Goal: Task Accomplishment & Management: Manage account settings

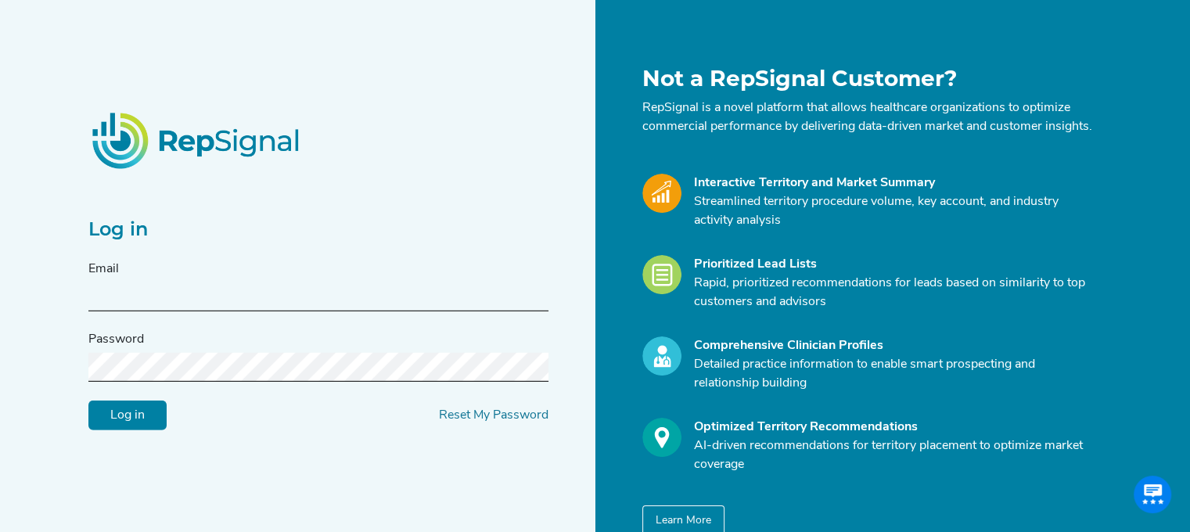
click at [232, 300] on input "text" at bounding box center [318, 296] width 460 height 29
click at [491, 422] on link "Reset My Password" at bounding box center [494, 415] width 110 height 13
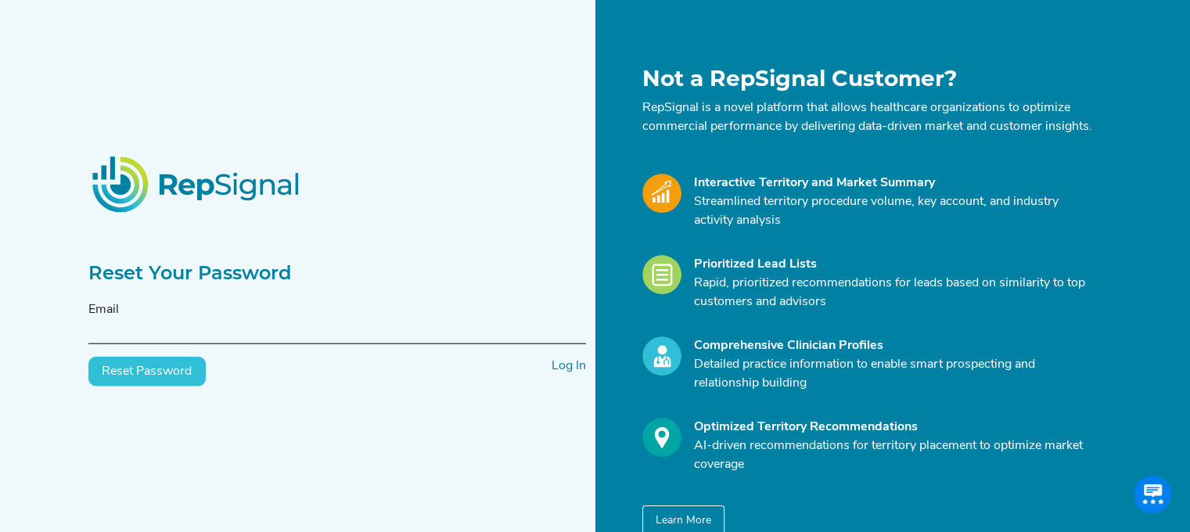
click at [331, 344] on input "text" at bounding box center [337, 329] width 498 height 29
type input "[PERSON_NAME][EMAIL_ADDRESS][PERSON_NAME][DOMAIN_NAME]"
click at [159, 387] on button "Reset Password" at bounding box center [146, 372] width 117 height 30
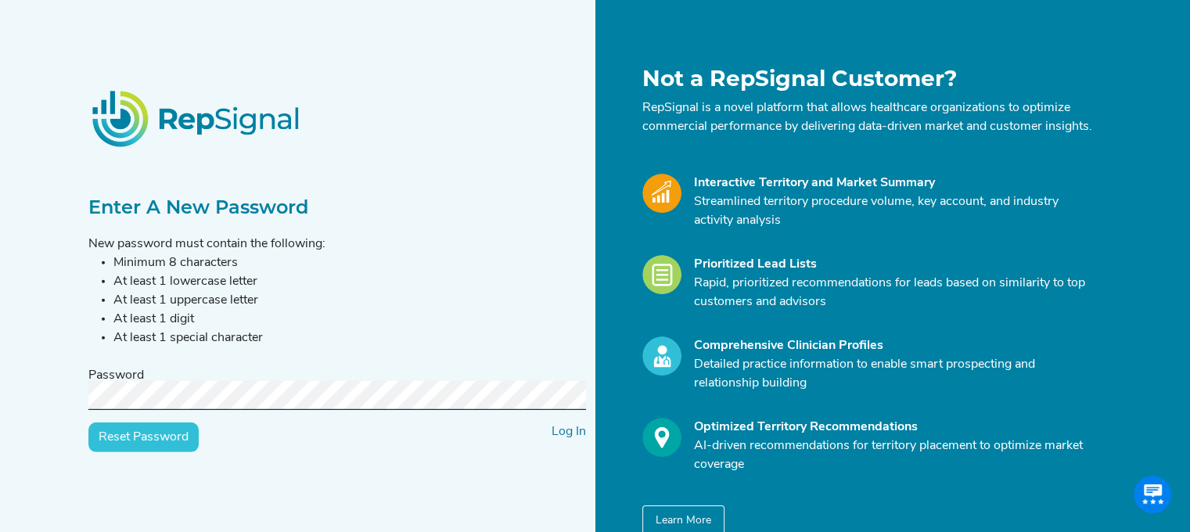
click at [165, 444] on input "Reset Password" at bounding box center [143, 438] width 110 height 30
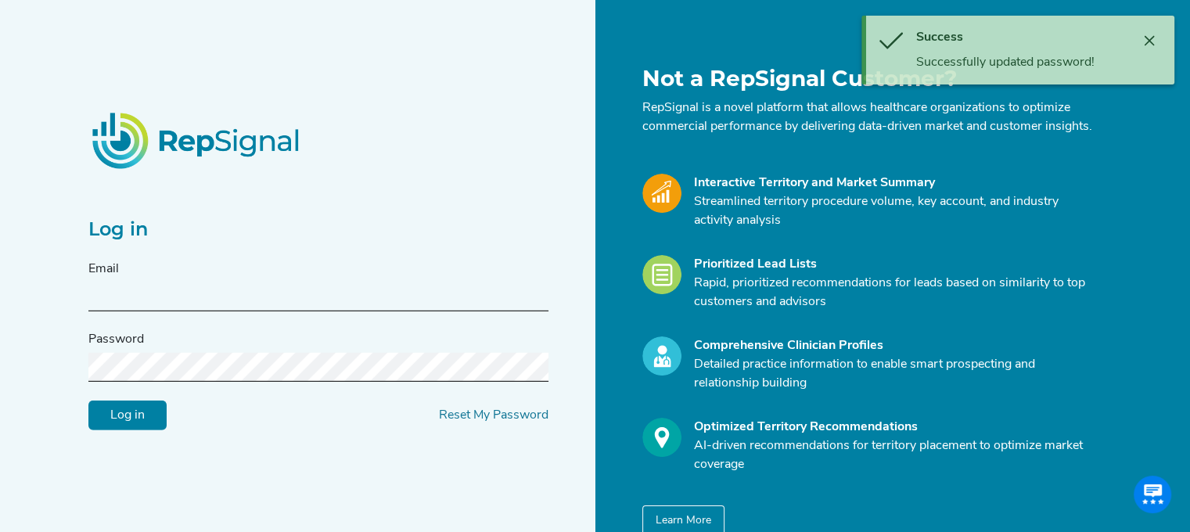
click at [153, 300] on input "text" at bounding box center [318, 296] width 460 height 29
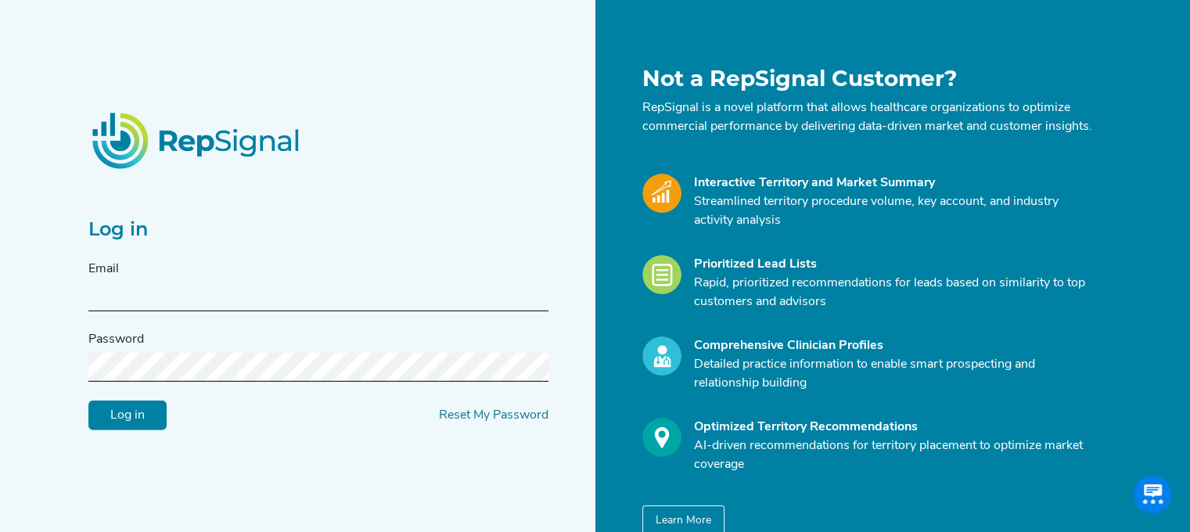
type input "[PERSON_NAME][EMAIL_ADDRESS][PERSON_NAME][DOMAIN_NAME]"
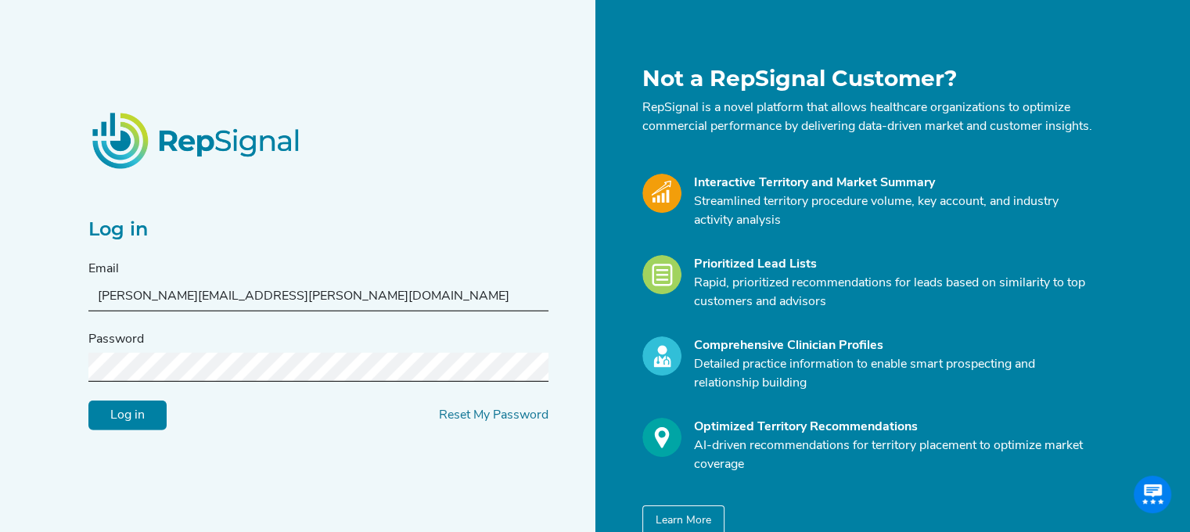
click at [88, 401] on input "Log in" at bounding box center [127, 416] width 78 height 30
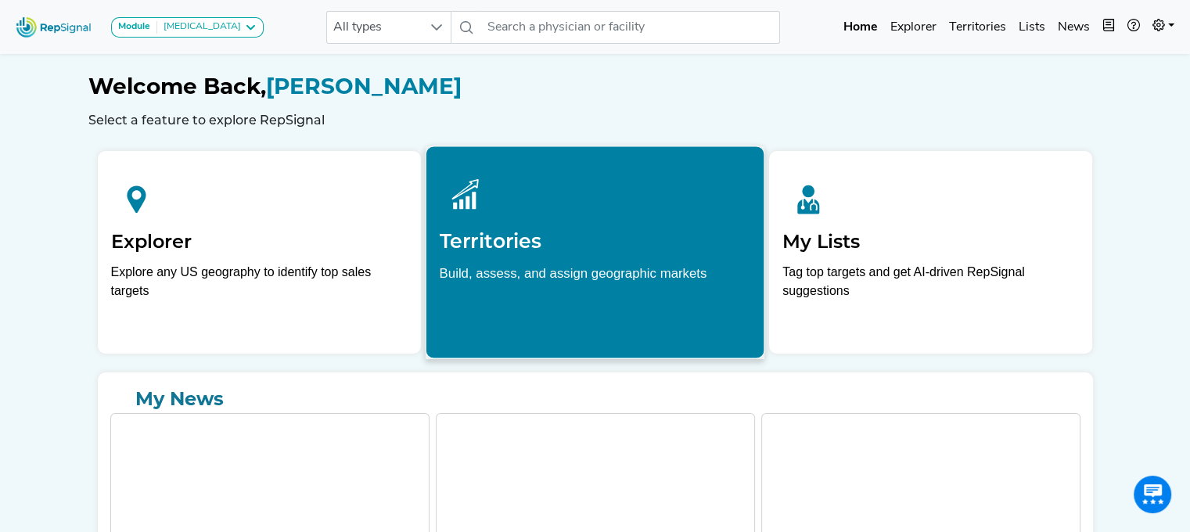
click at [562, 210] on div at bounding box center [594, 195] width 311 height 70
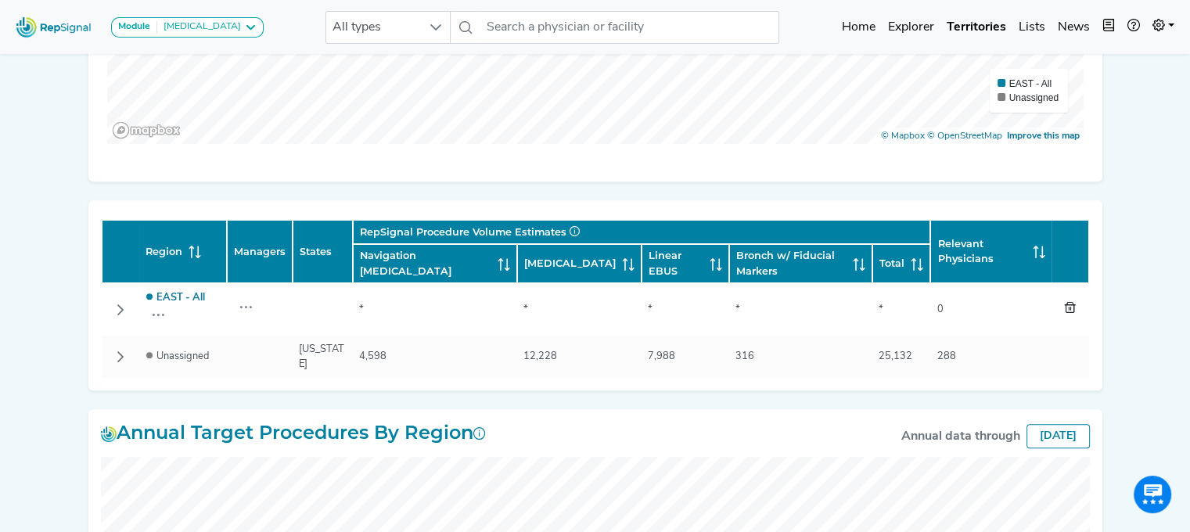
scroll to position [571, 0]
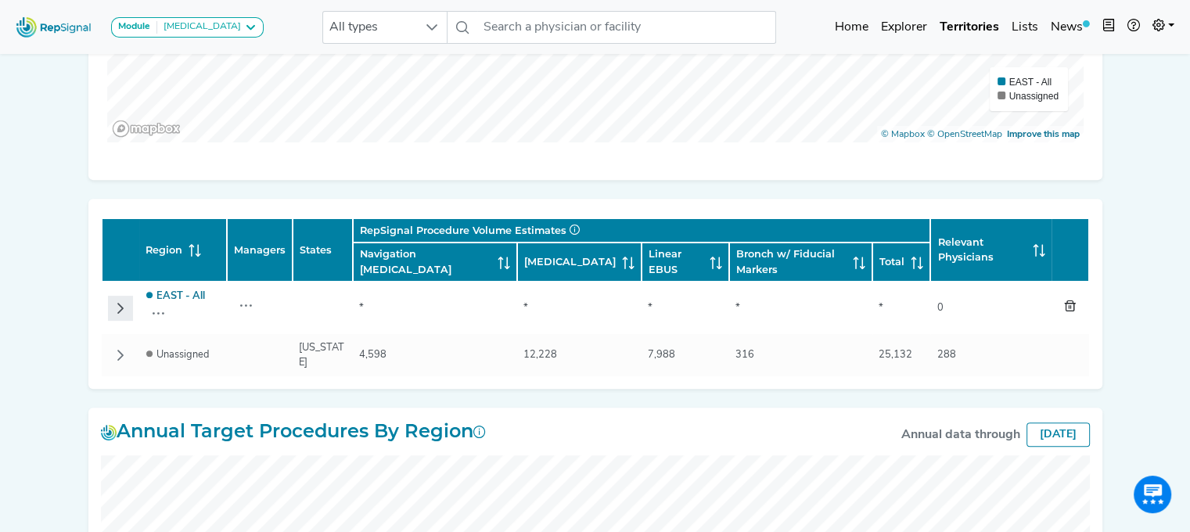
click at [122, 306] on icon "Row Collapsed" at bounding box center [120, 308] width 6 height 11
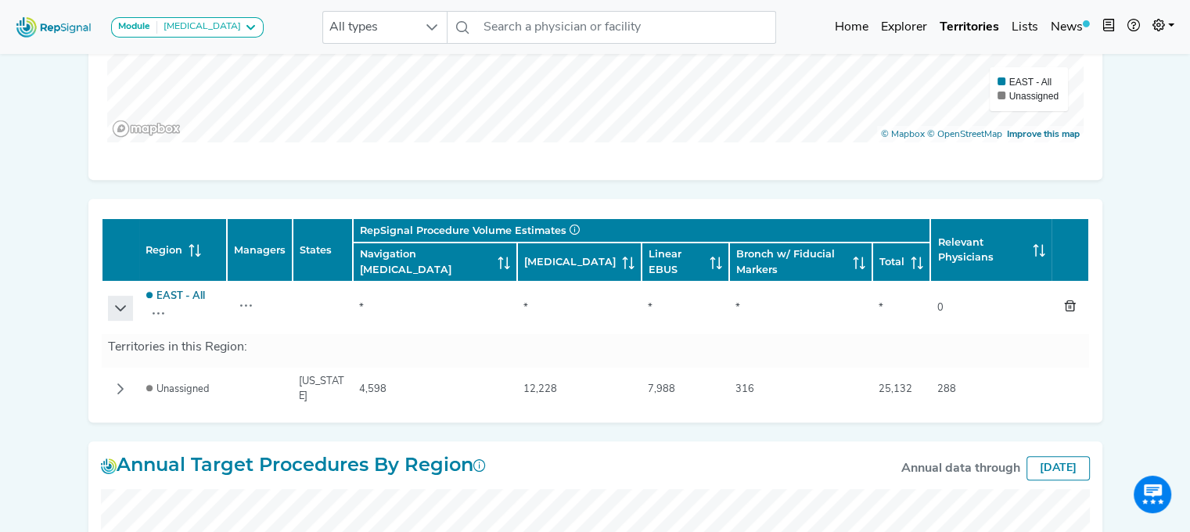
click at [122, 306] on icon "Row Expanded" at bounding box center [120, 308] width 11 height 6
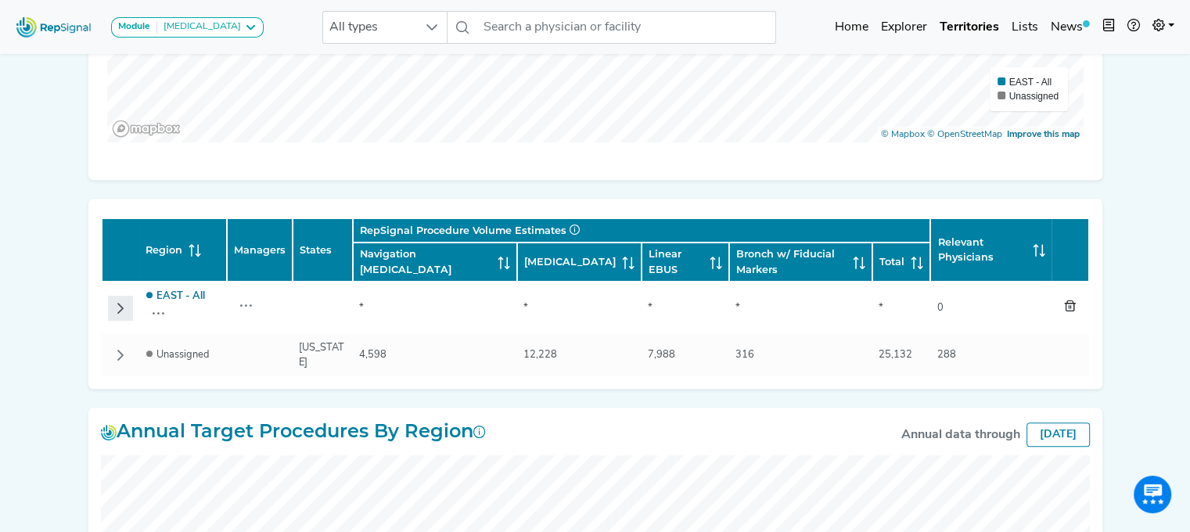
click at [122, 306] on icon "Row Collapsed" at bounding box center [120, 308] width 6 height 11
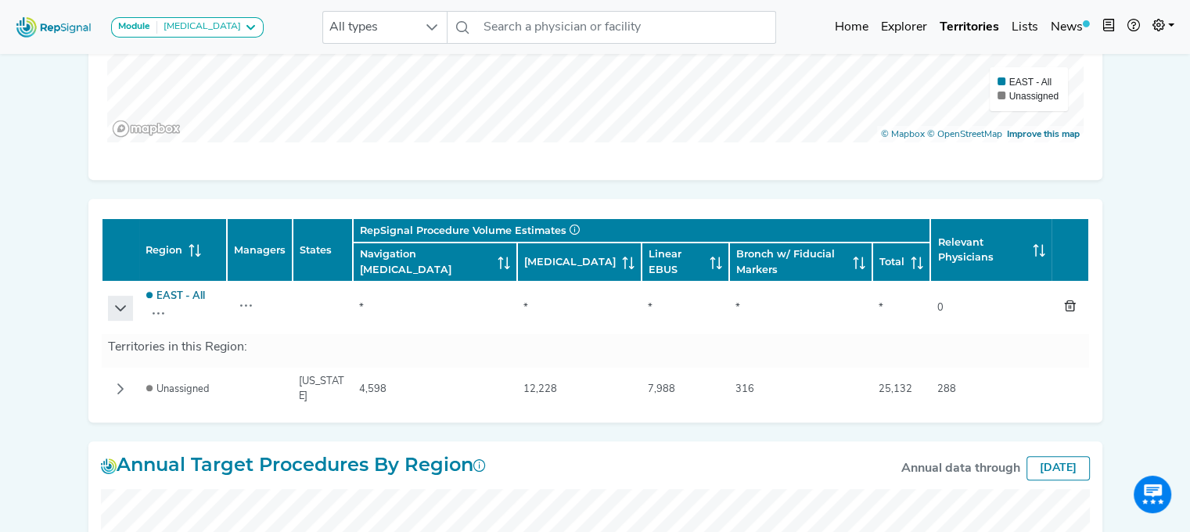
click at [122, 306] on icon "Row Expanded" at bounding box center [120, 308] width 11 height 6
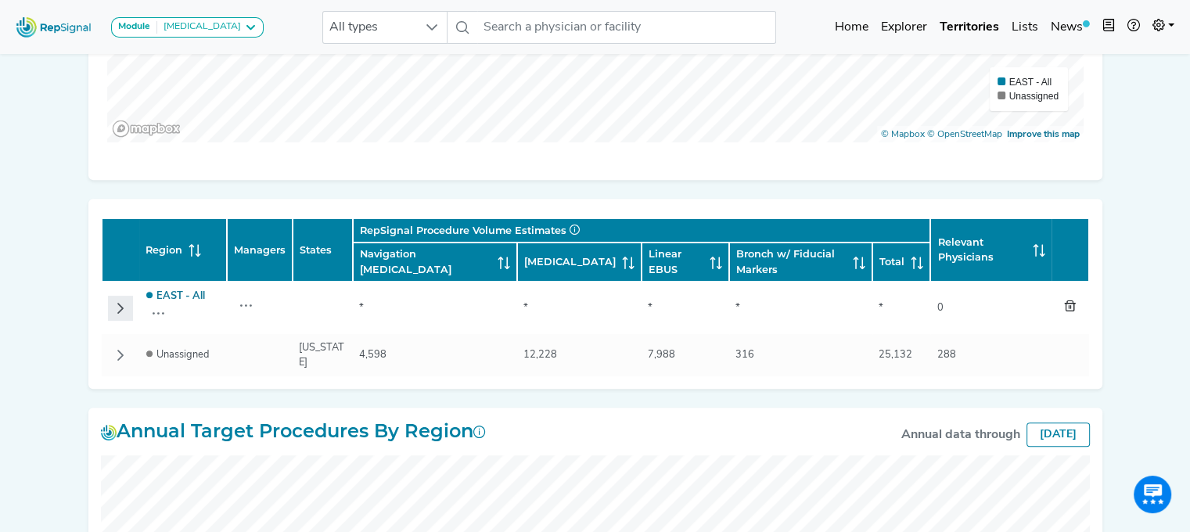
click at [122, 306] on icon "Row Collapsed" at bounding box center [120, 308] width 6 height 11
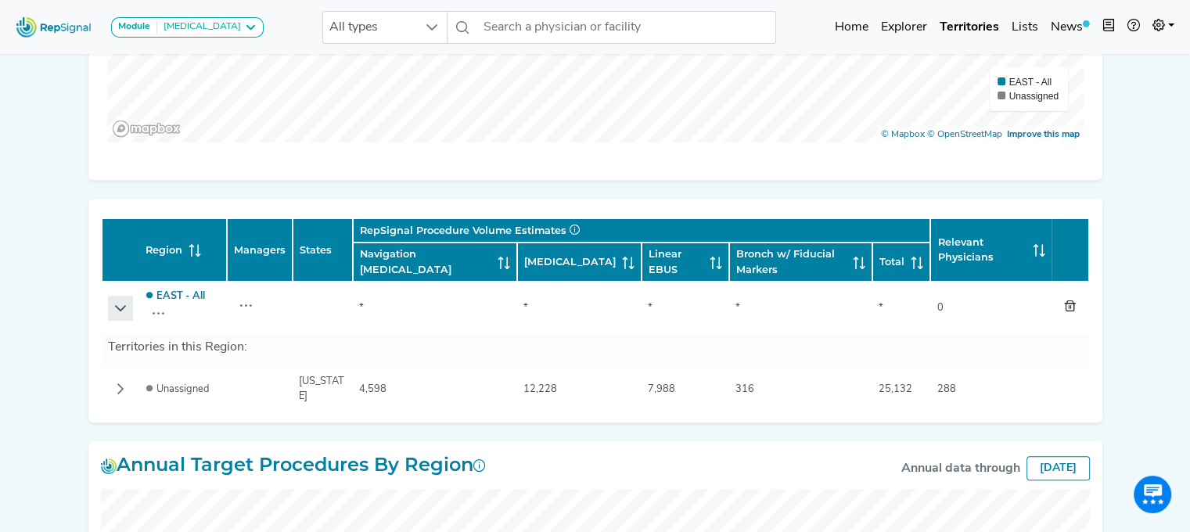
click at [122, 306] on icon "Row Expanded" at bounding box center [120, 308] width 11 height 6
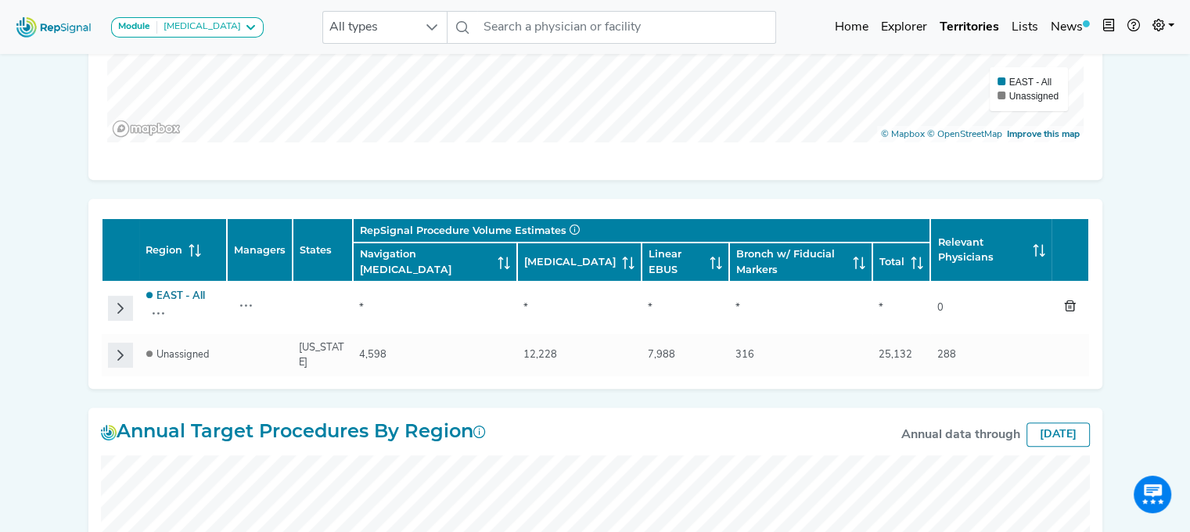
click at [116, 359] on icon "Row Collapsed" at bounding box center [120, 355] width 13 height 13
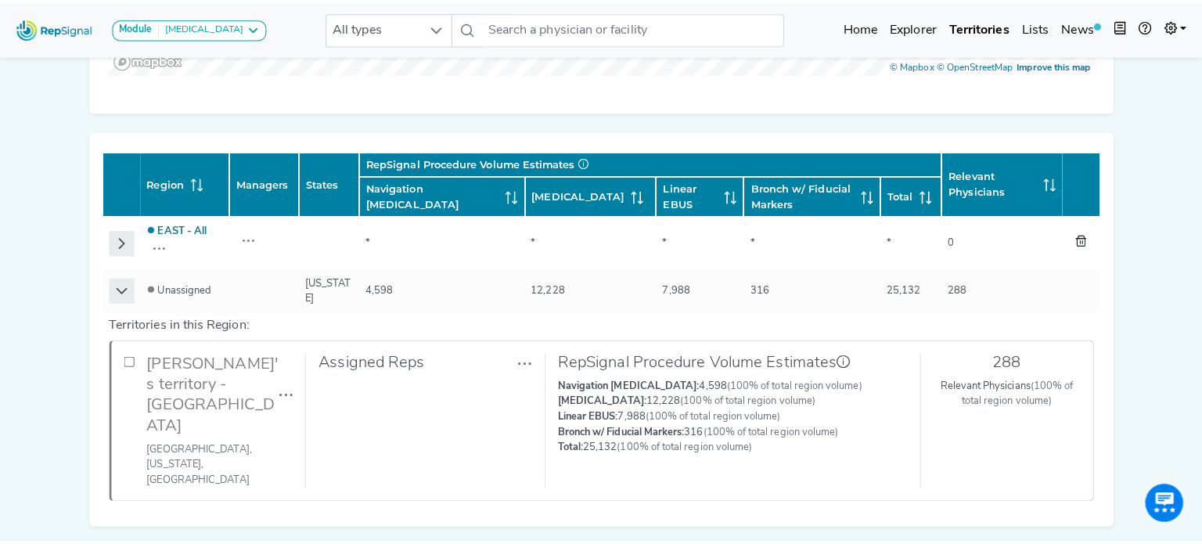
scroll to position [648, 0]
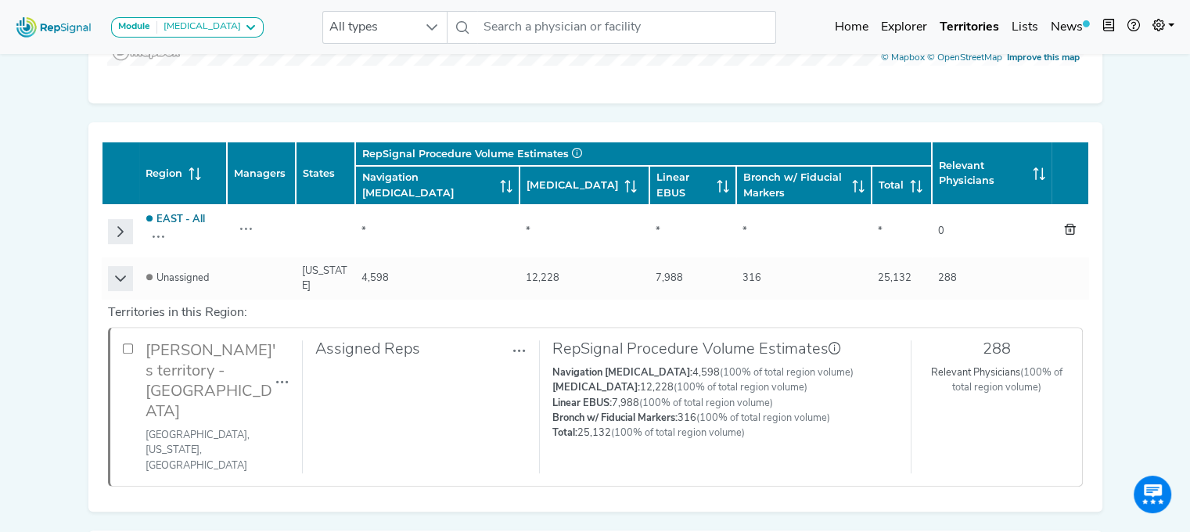
click at [126, 344] on input "checkbox" at bounding box center [128, 349] width 10 height 10
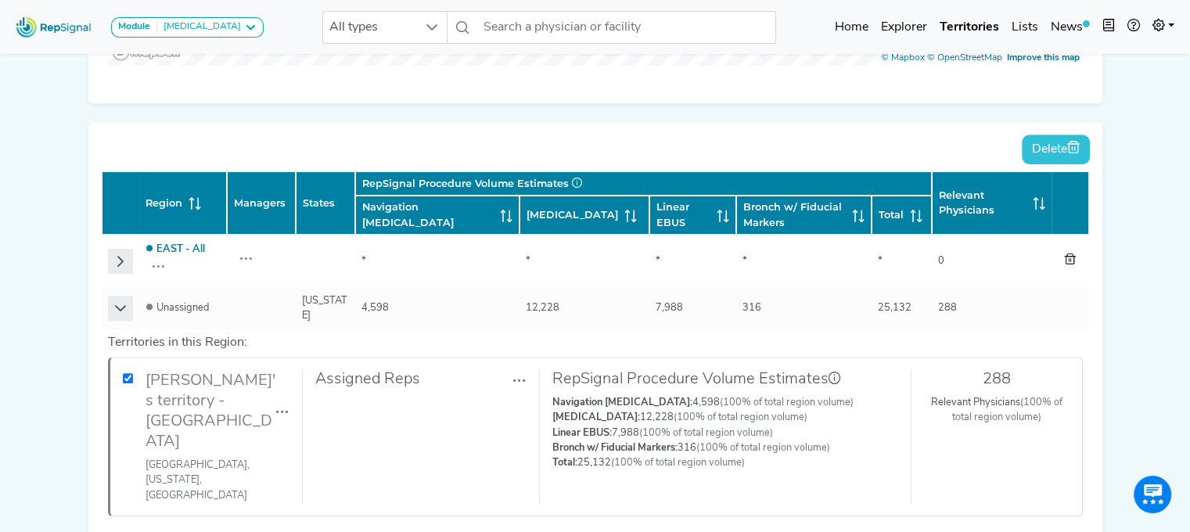
click at [1056, 139] on button "Delete" at bounding box center [1056, 150] width 68 height 30
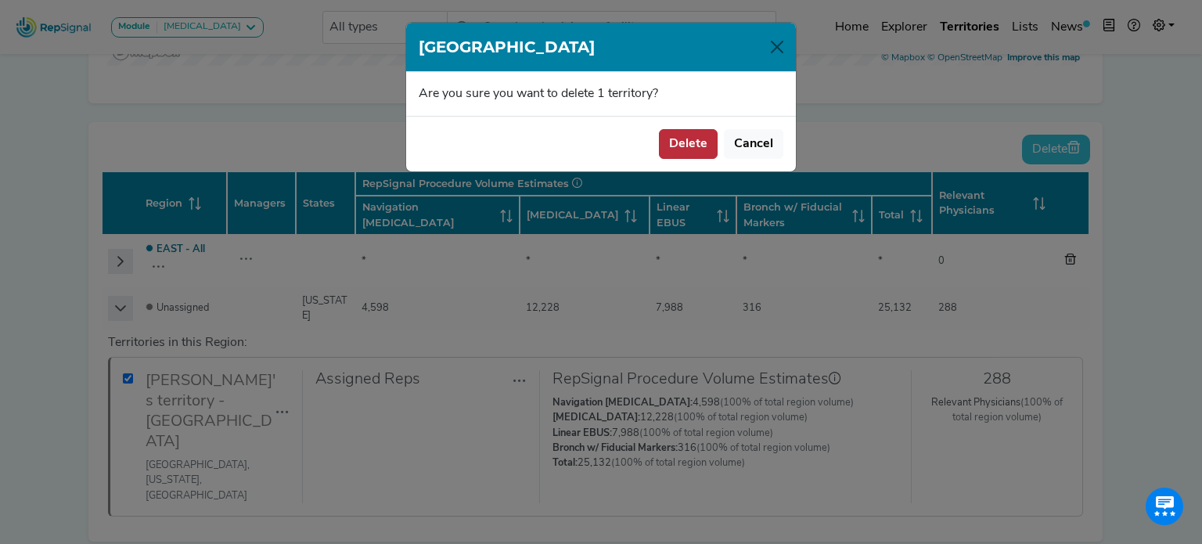
click at [679, 134] on button "Delete" at bounding box center [688, 144] width 59 height 30
checkbox input "false"
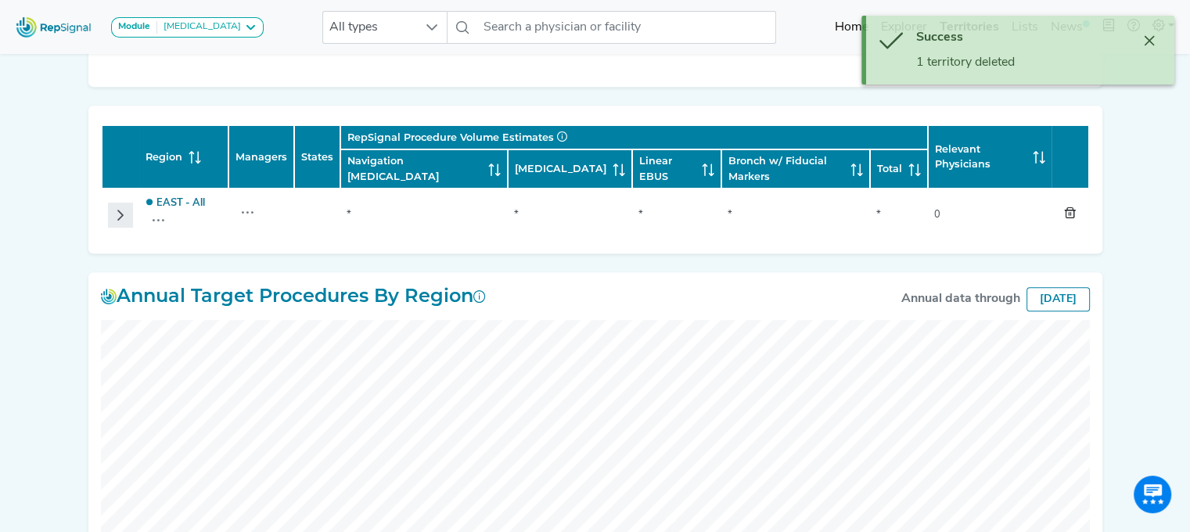
scroll to position [665, 0]
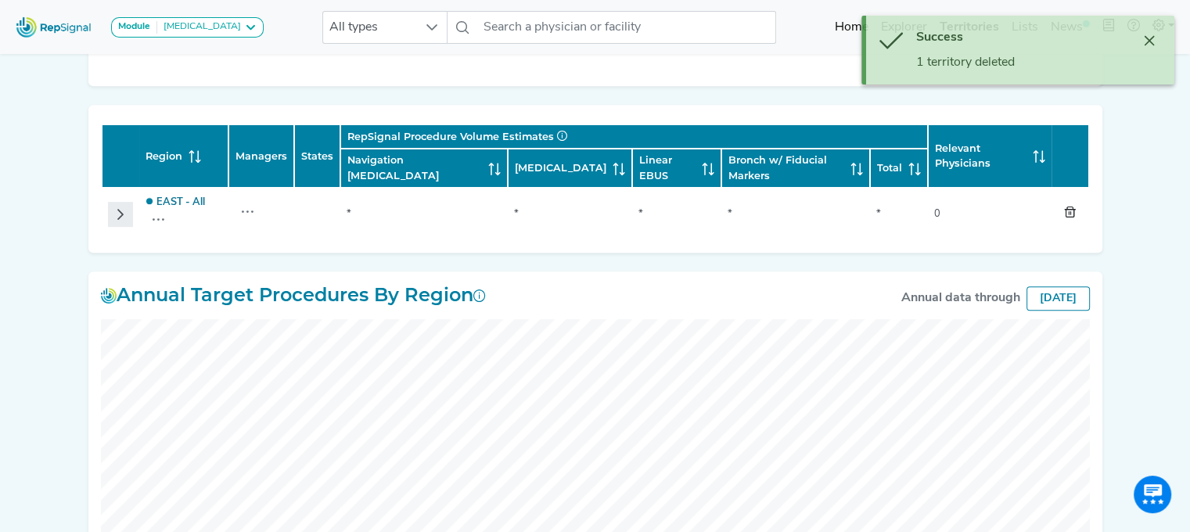
click at [117, 208] on icon "Row Collapsed" at bounding box center [120, 214] width 13 height 13
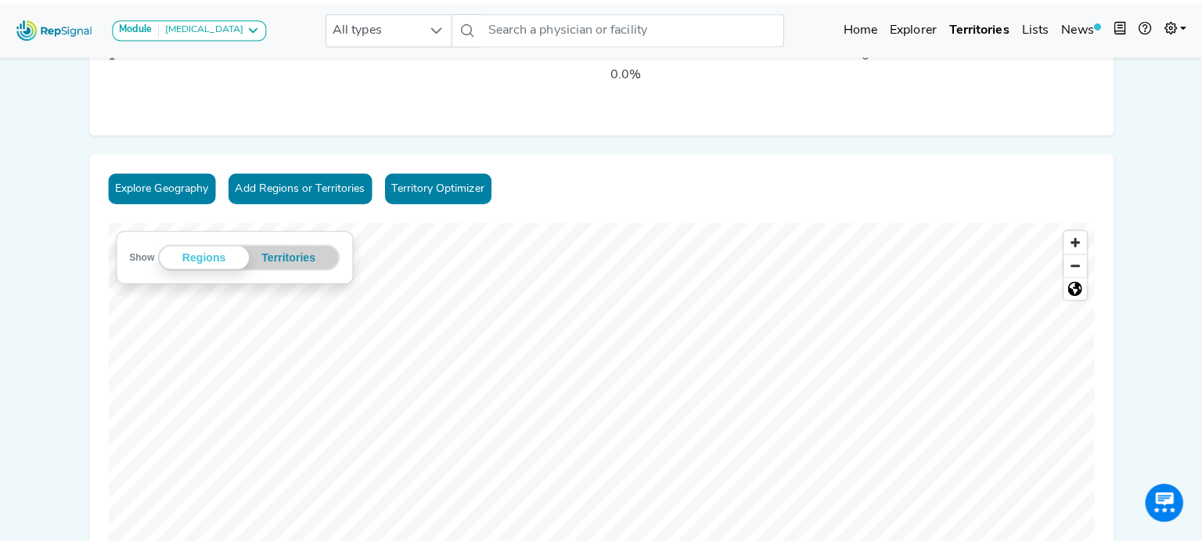
scroll to position [114, 0]
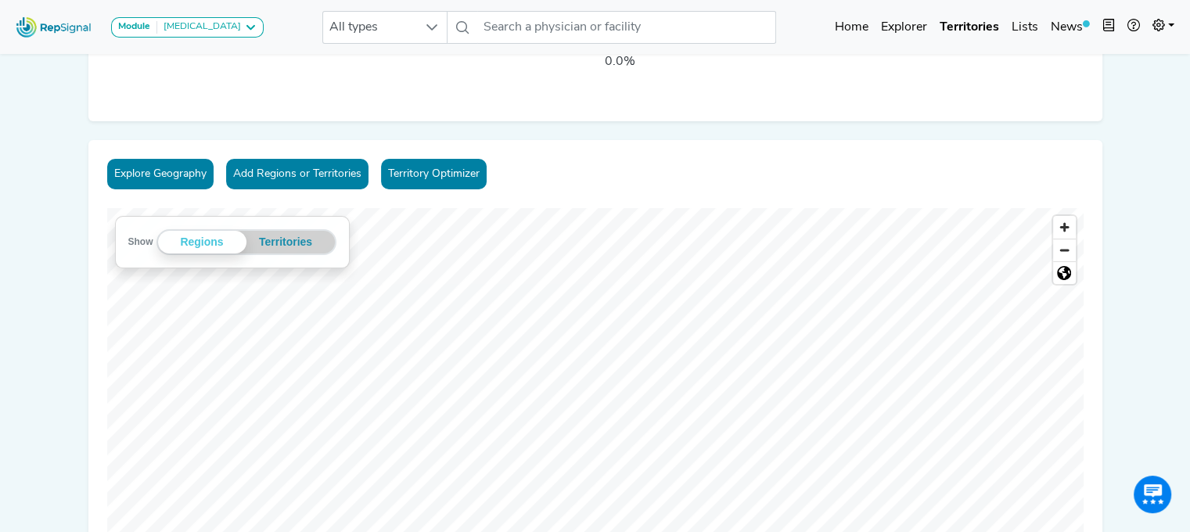
click at [286, 171] on button "Add Regions or Territories" at bounding box center [297, 174] width 142 height 31
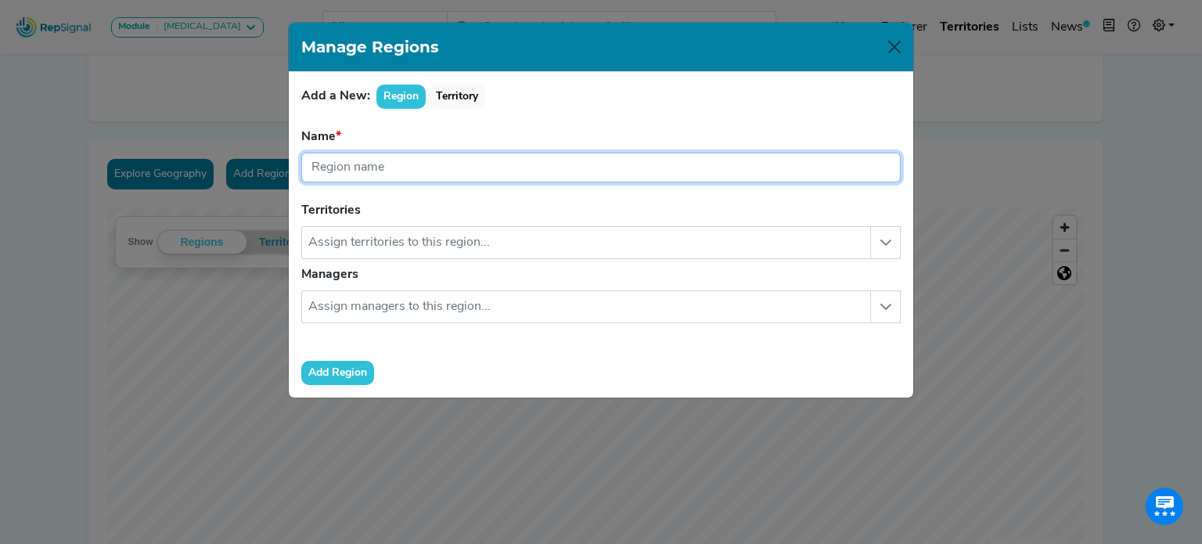
click at [387, 171] on input "text" at bounding box center [600, 168] width 599 height 30
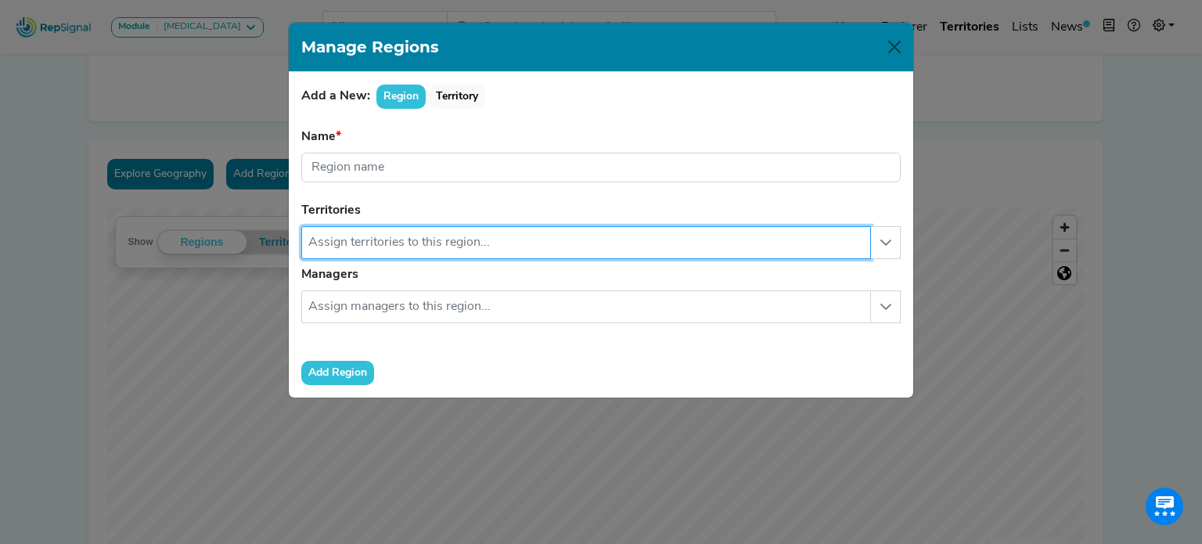
click at [396, 253] on input "text" at bounding box center [586, 242] width 570 height 33
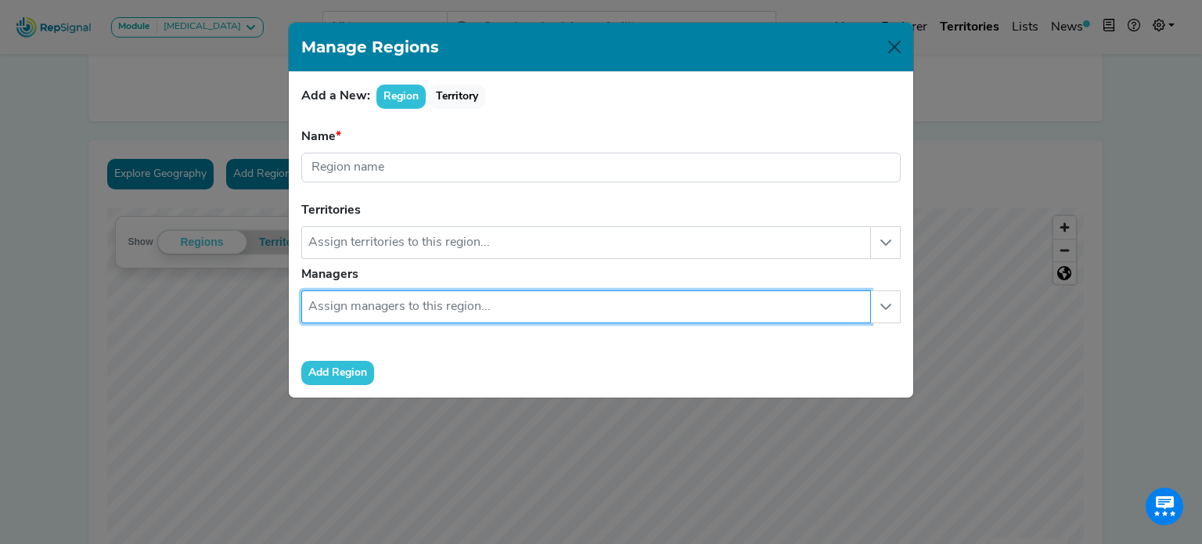
click at [404, 294] on input "text" at bounding box center [586, 306] width 570 height 33
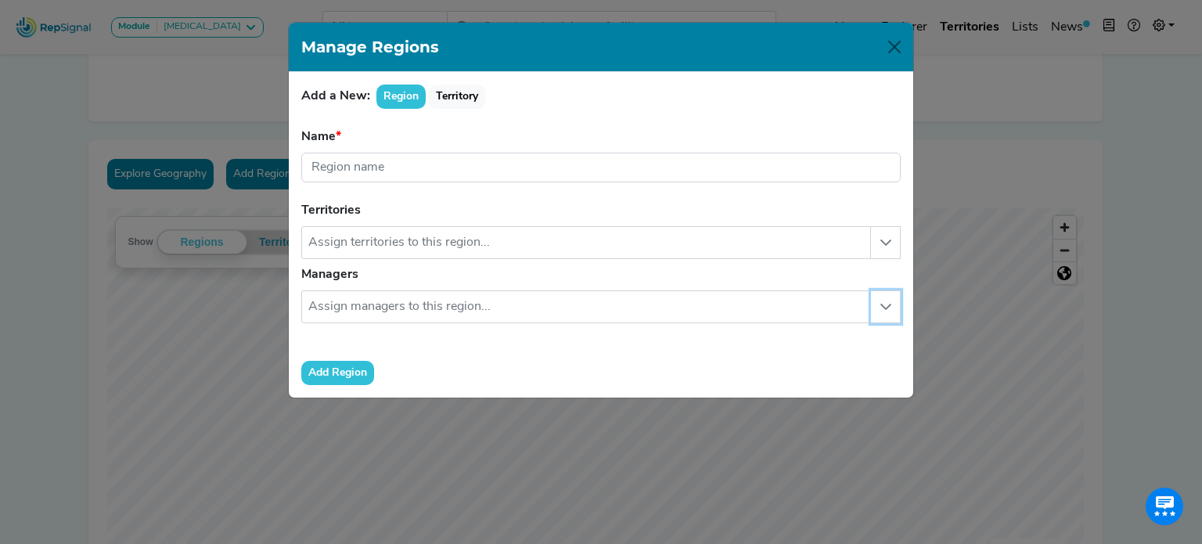
click at [880, 304] on icon "button" at bounding box center [885, 307] width 11 height 6
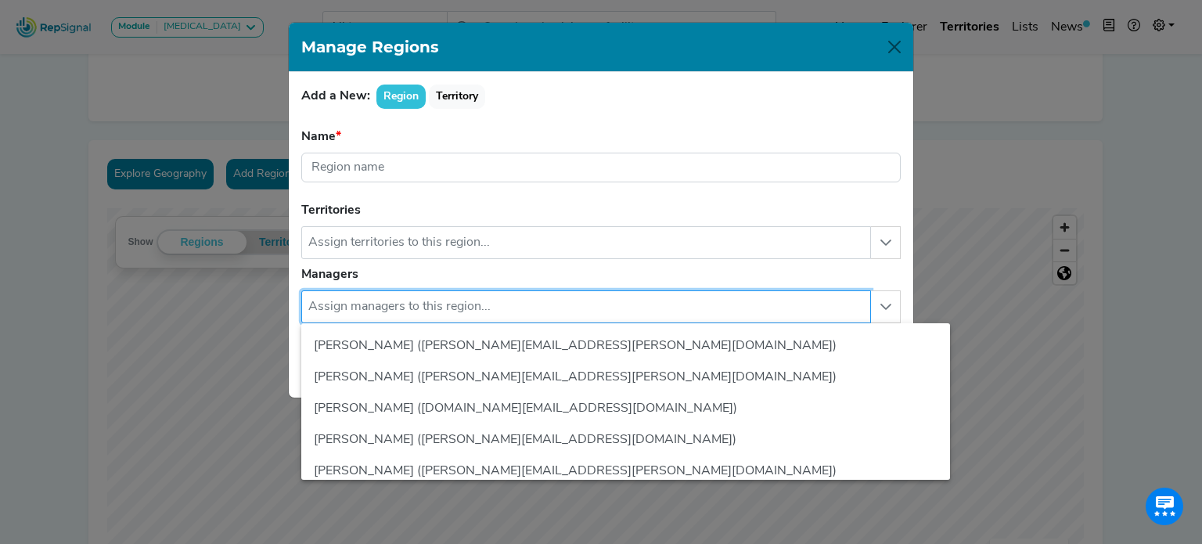
scroll to position [219, 0]
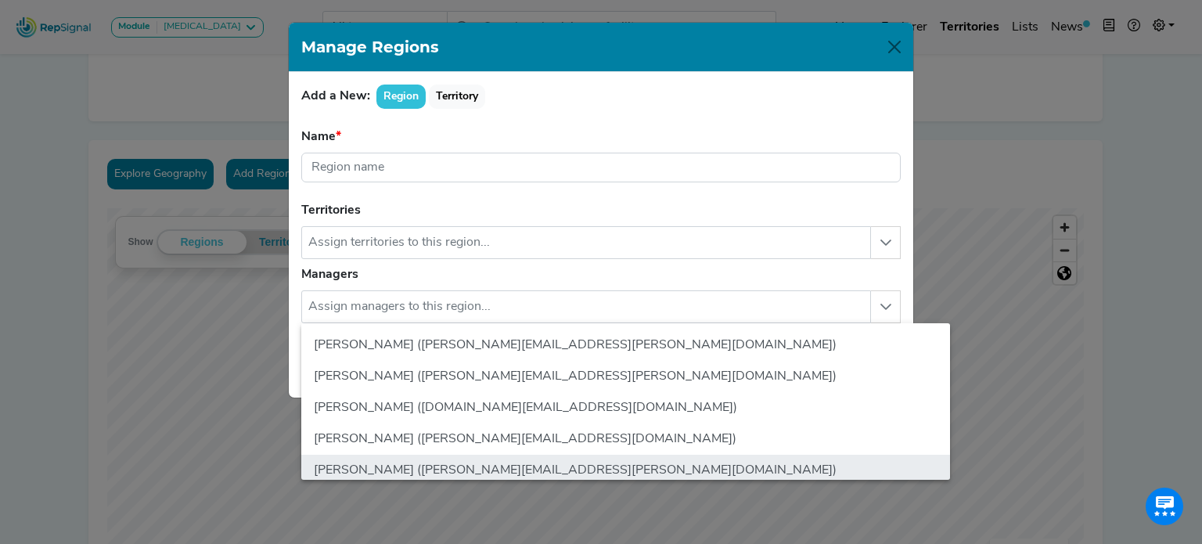
click at [424, 337] on li "Dario Icardi (dario.a.icardi@medtronic.com)" at bounding box center [625, 344] width 649 height 31
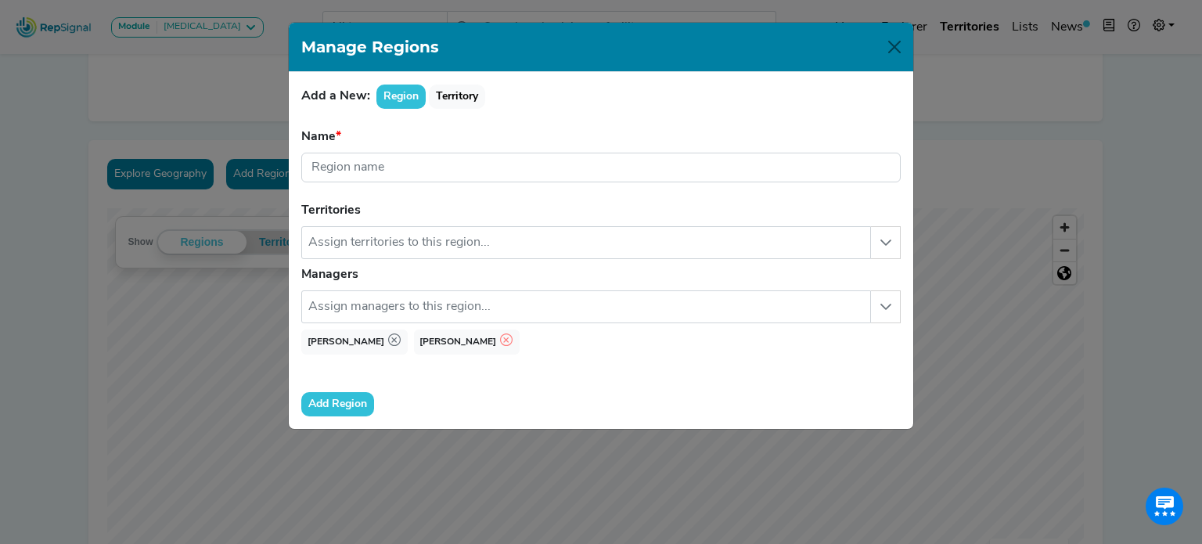
click at [500, 340] on icon "button" at bounding box center [506, 339] width 13 height 13
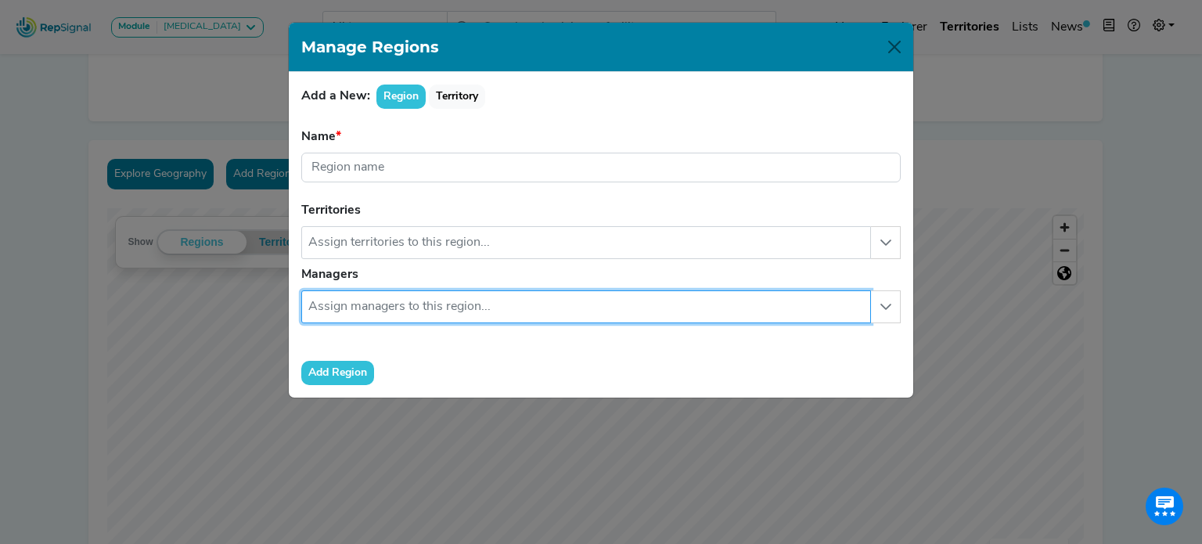
click at [395, 290] on input "text" at bounding box center [586, 306] width 570 height 33
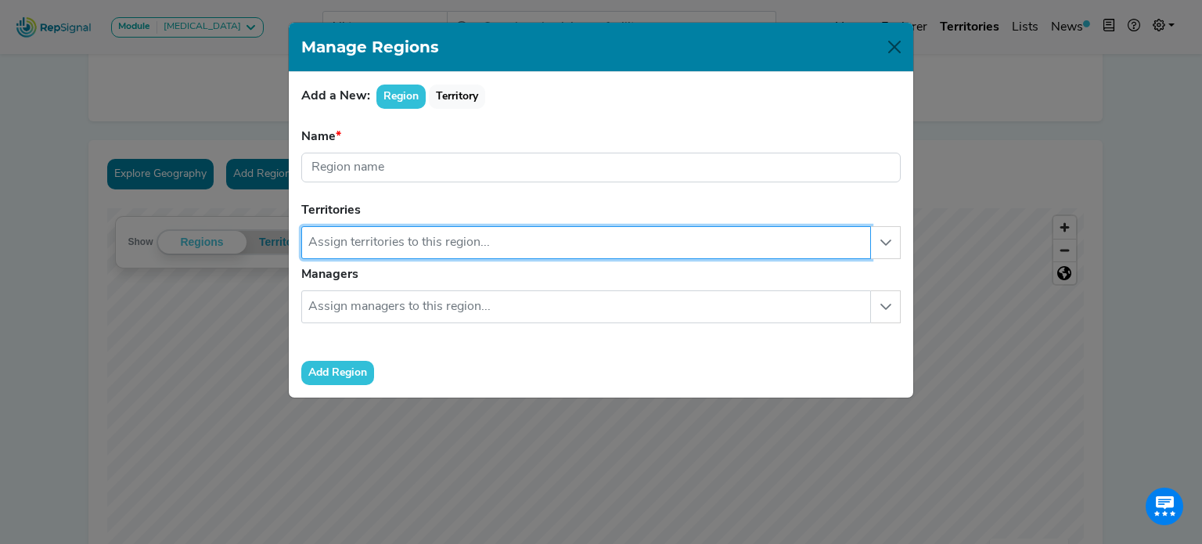
click at [412, 250] on input "text" at bounding box center [586, 242] width 570 height 33
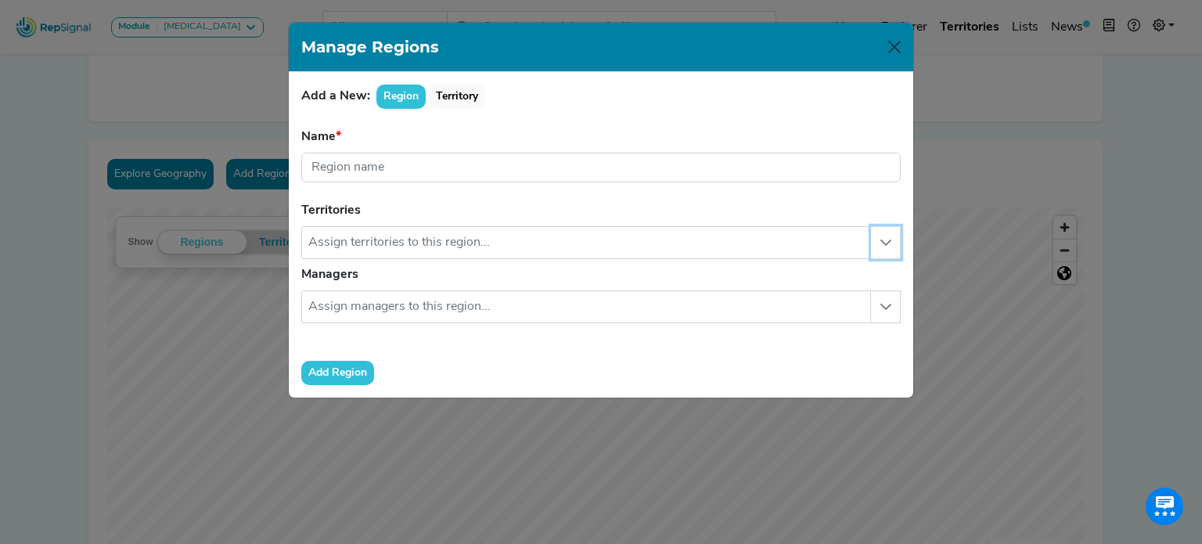
click at [879, 234] on button "button" at bounding box center [886, 242] width 30 height 33
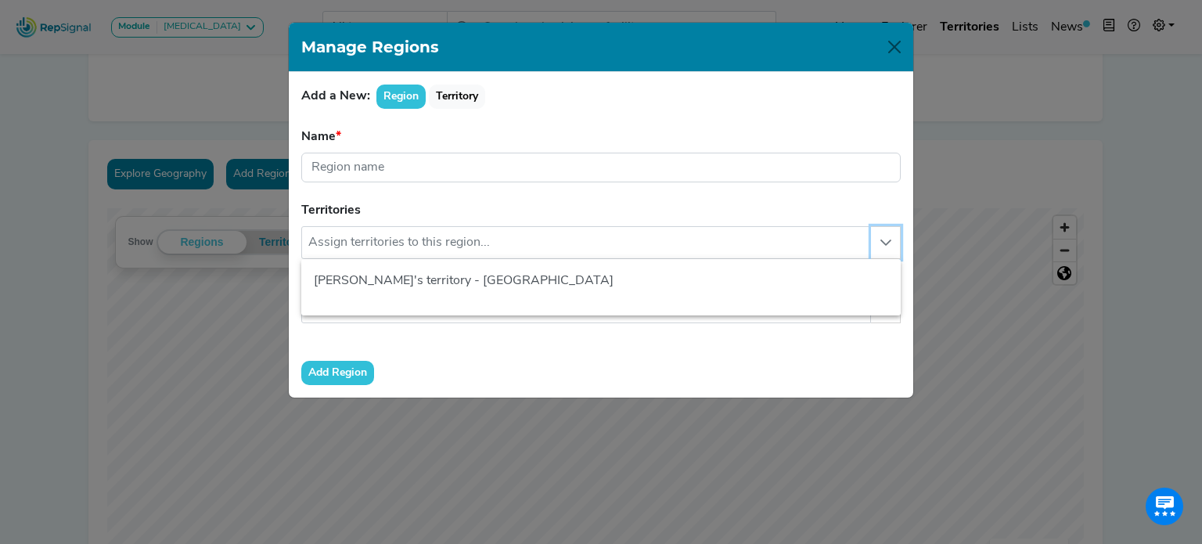
click at [879, 234] on button "button" at bounding box center [886, 242] width 30 height 33
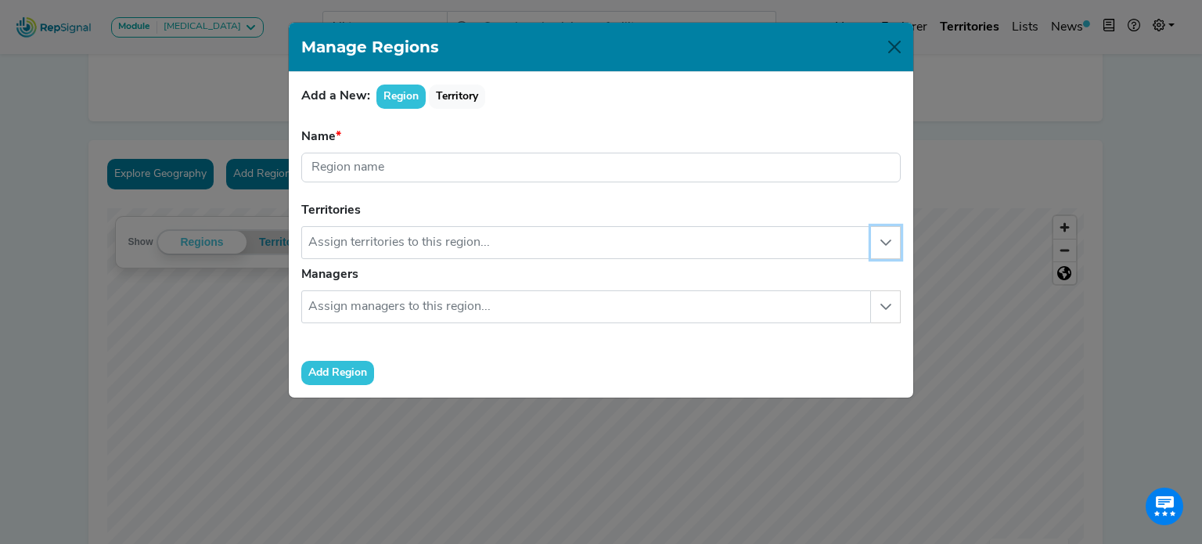
click at [879, 234] on button "button" at bounding box center [886, 242] width 30 height 33
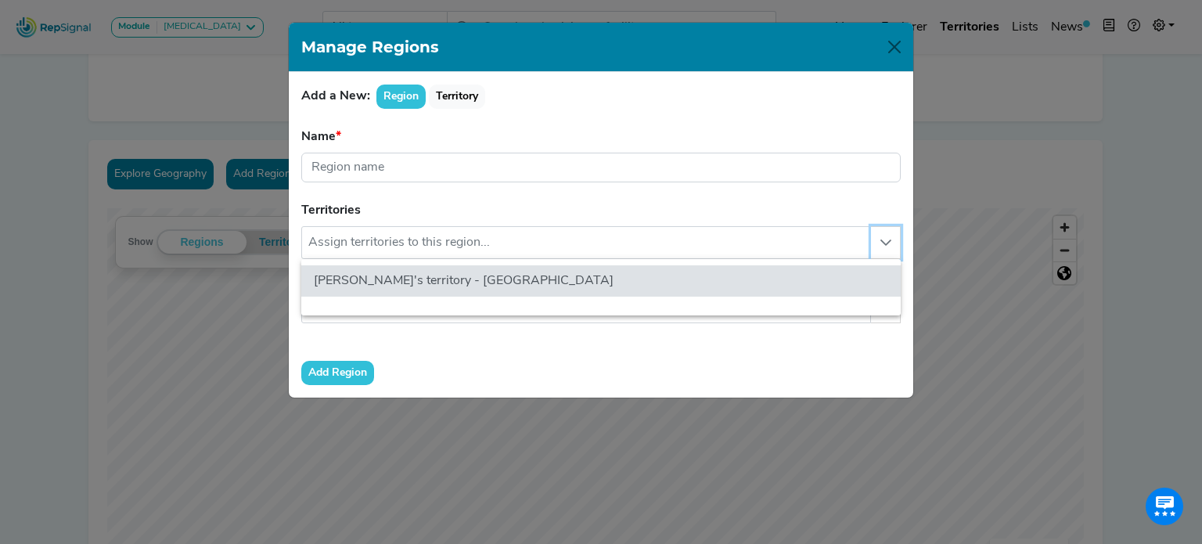
click at [880, 234] on button "button" at bounding box center [886, 242] width 30 height 33
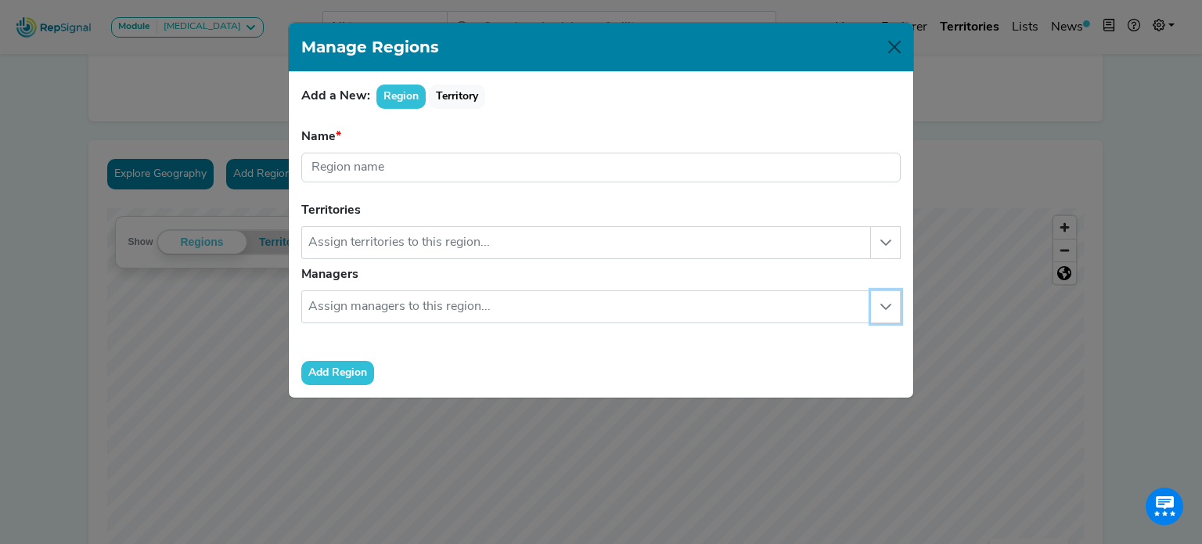
click at [883, 307] on icon "button" at bounding box center [885, 306] width 13 height 13
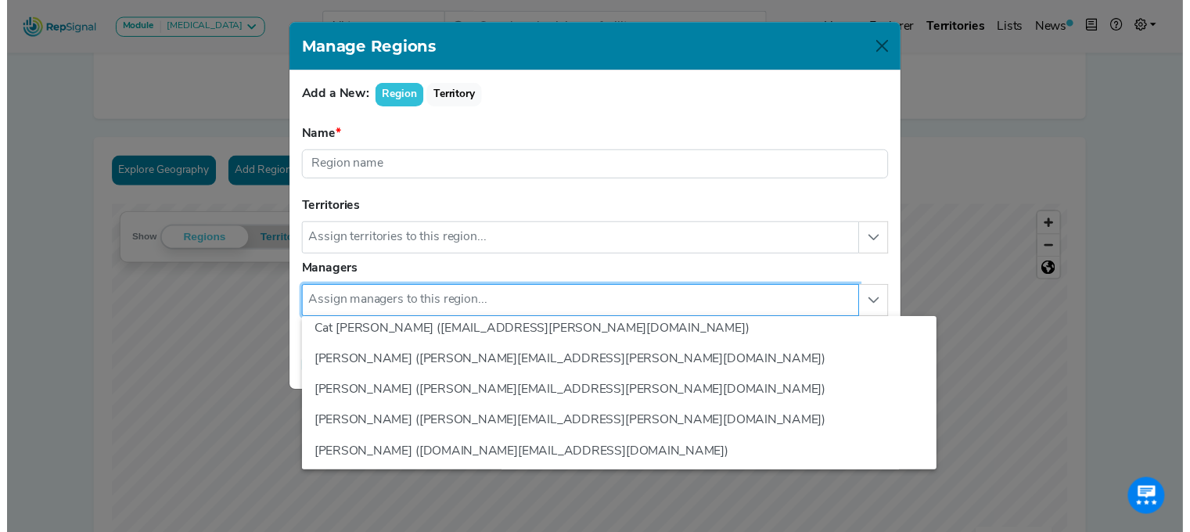
scroll to position [168, 0]
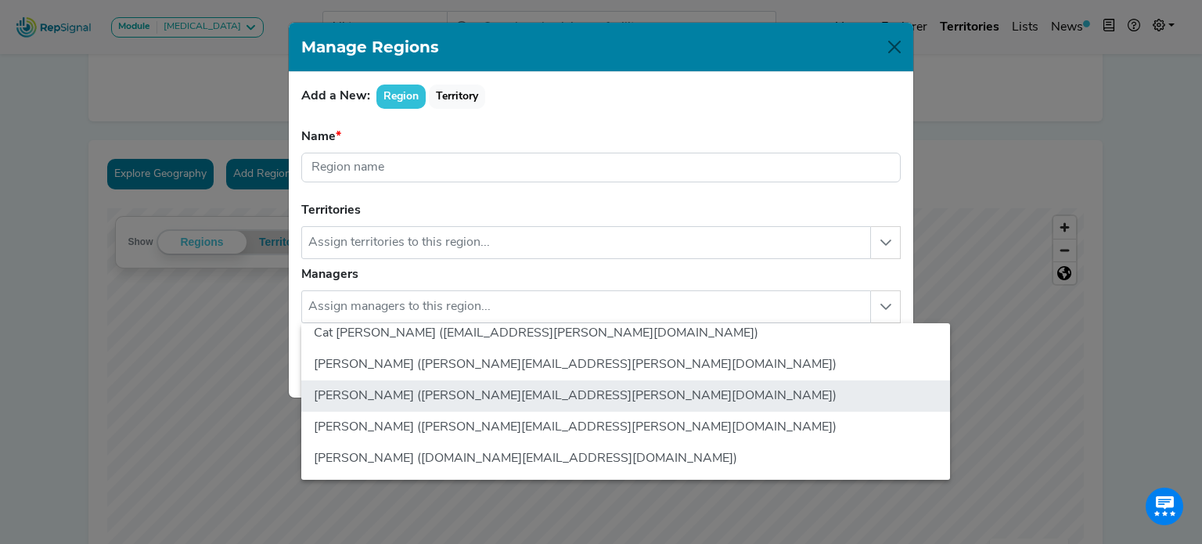
click at [562, 390] on li "Dario Icardi (dario.a.icardi@medtronic.com)" at bounding box center [625, 395] width 649 height 31
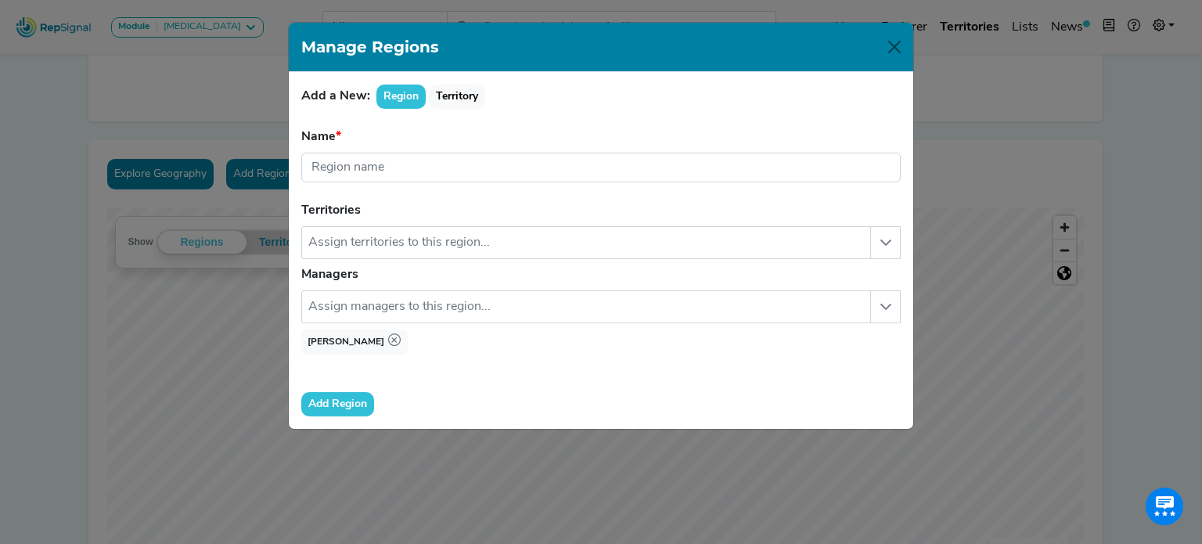
click at [331, 405] on button "Add Region" at bounding box center [337, 404] width 73 height 24
click at [341, 397] on button "Add Region" at bounding box center [337, 404] width 73 height 24
click at [448, 99] on button "Territory" at bounding box center [457, 97] width 56 height 24
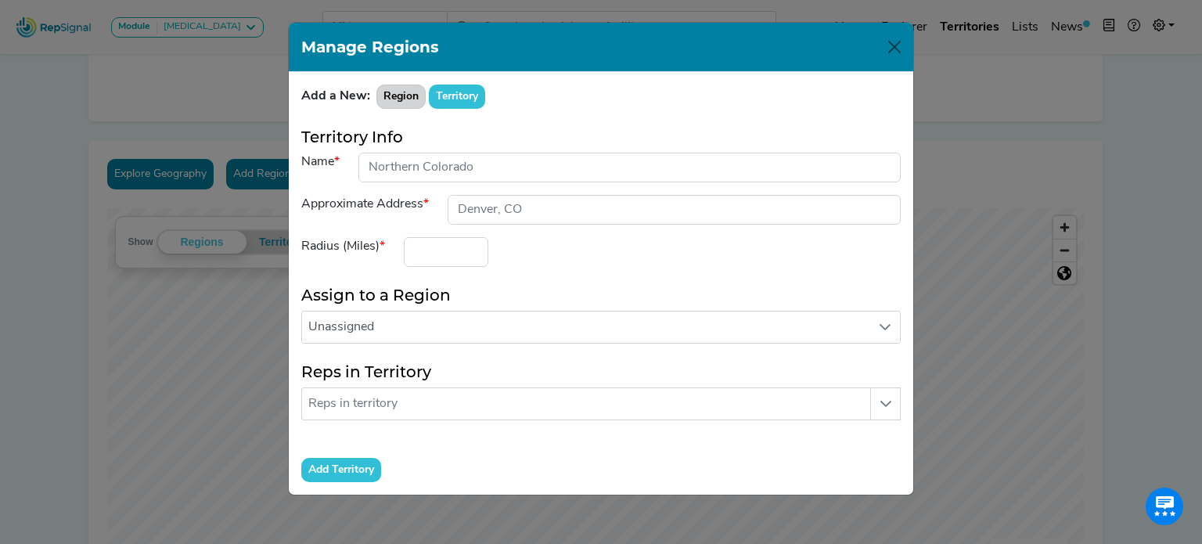
click at [401, 97] on button "Region" at bounding box center [400, 97] width 49 height 24
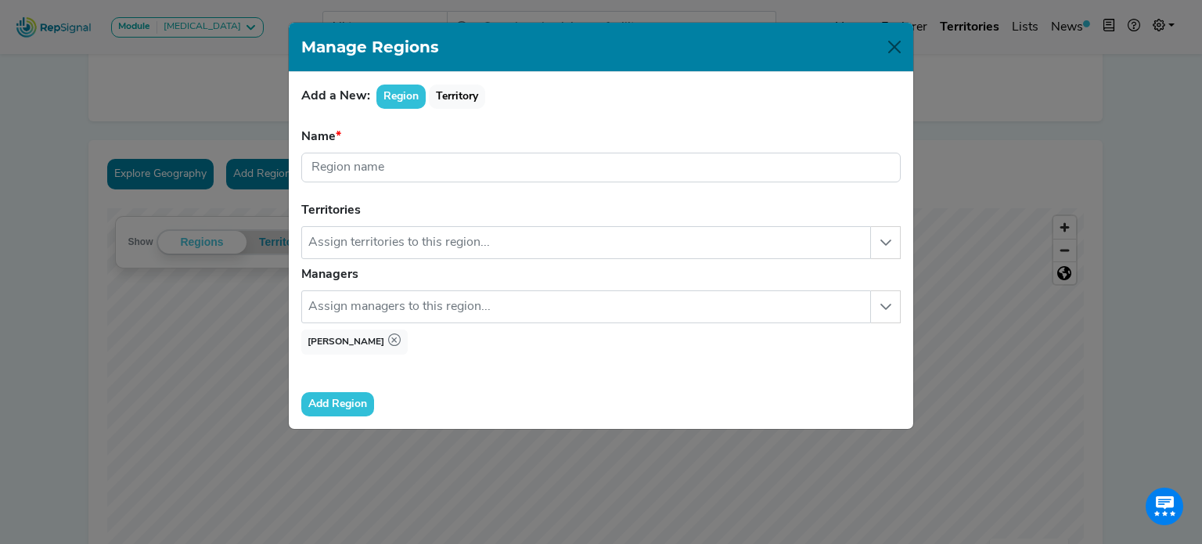
click at [344, 403] on button "Add Region" at bounding box center [337, 404] width 73 height 24
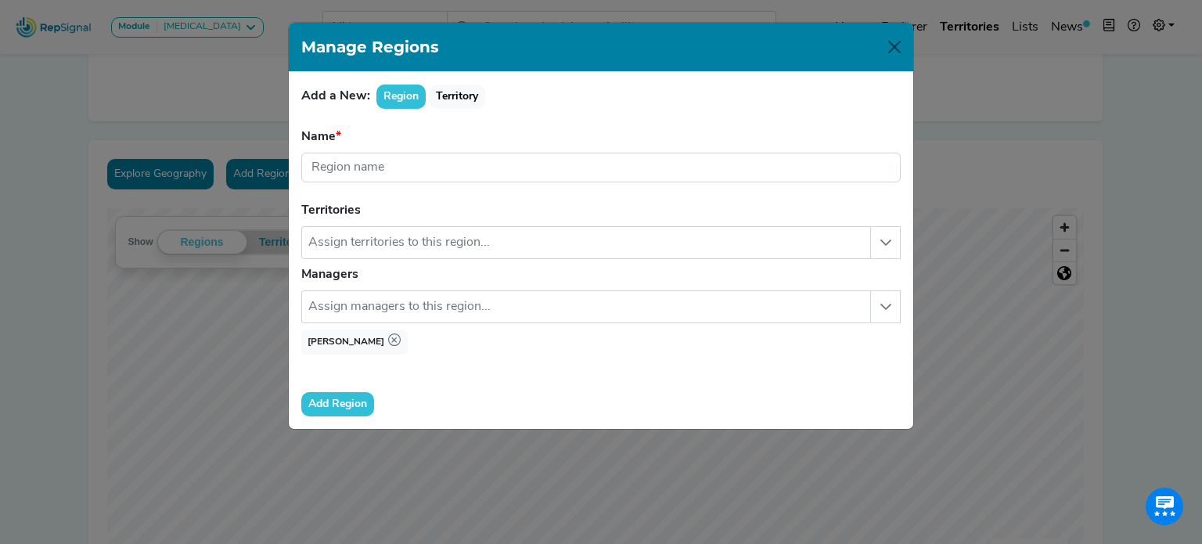
click at [344, 403] on button "Add Region" at bounding box center [337, 404] width 73 height 24
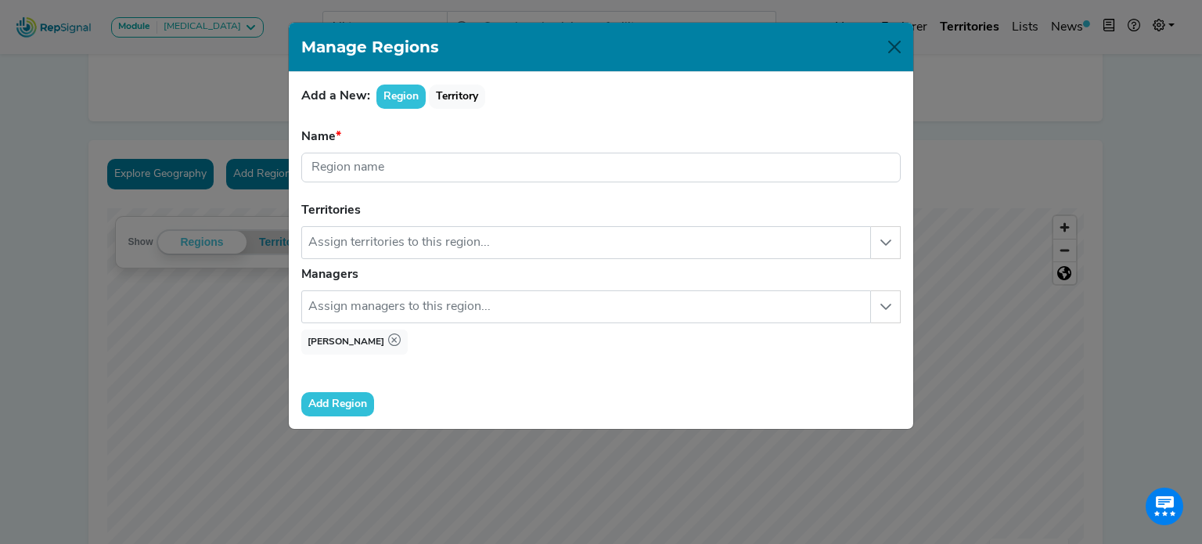
click at [344, 403] on button "Add Region" at bounding box center [337, 404] width 73 height 24
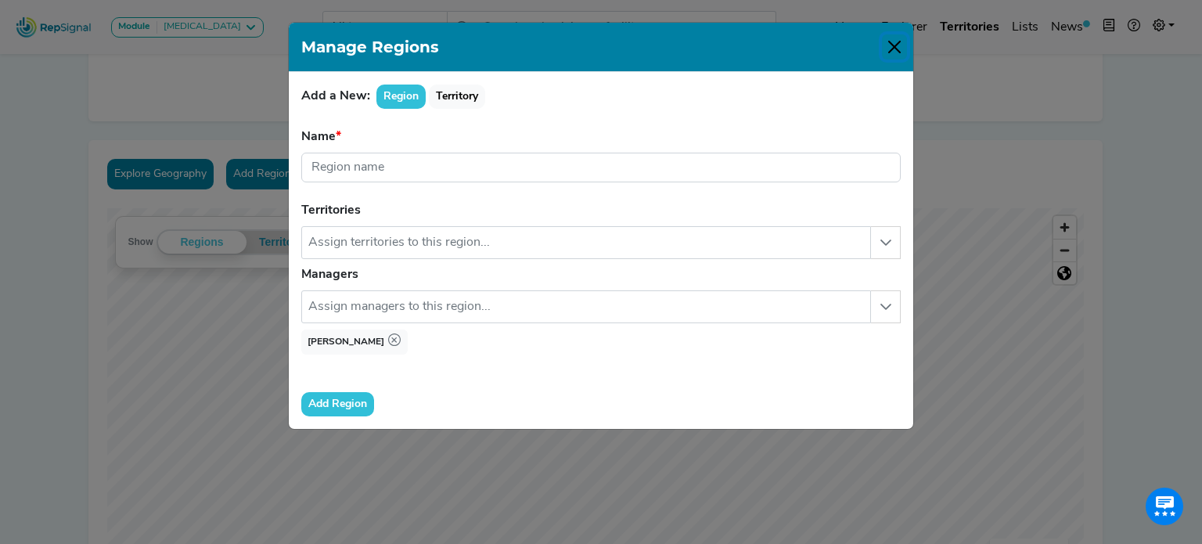
click at [890, 41] on button "Close" at bounding box center [894, 46] width 25 height 25
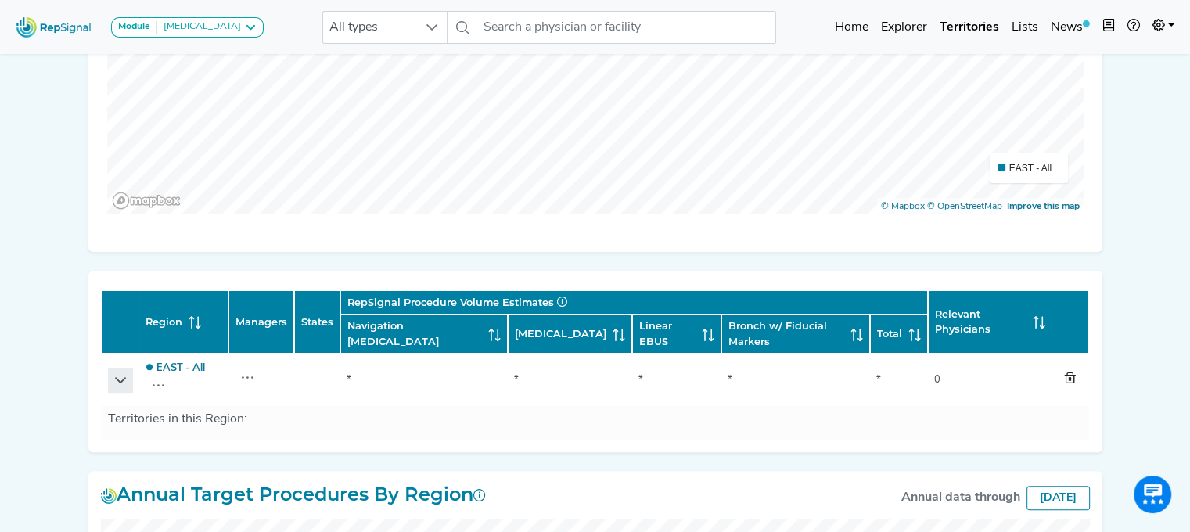
scroll to position [504, 0]
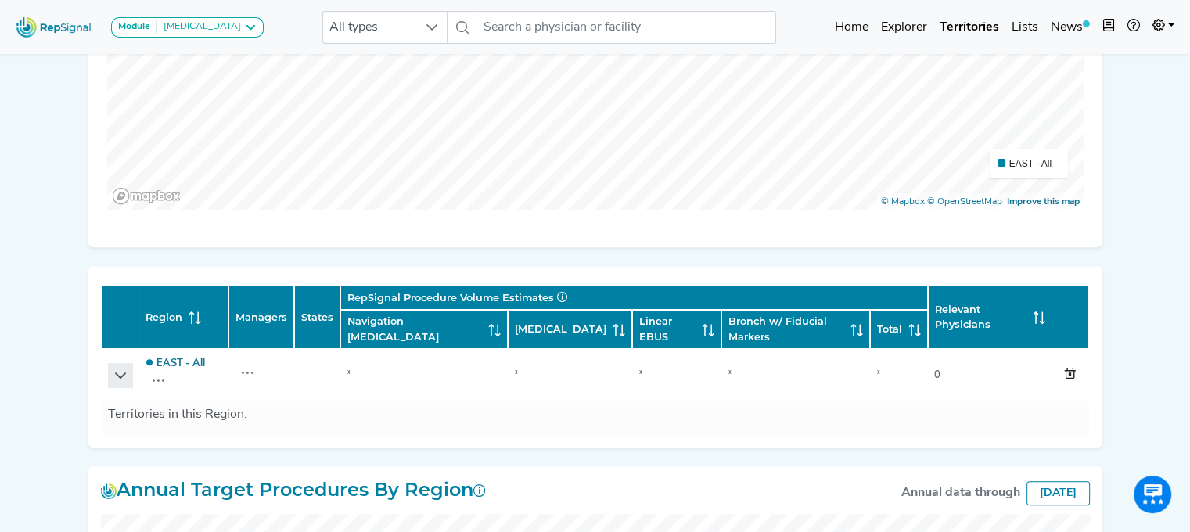
click at [149, 411] on h6 "Territories in this Region:" at bounding box center [595, 415] width 975 height 15
click at [119, 375] on icon "Row Expanded" at bounding box center [120, 375] width 11 height 6
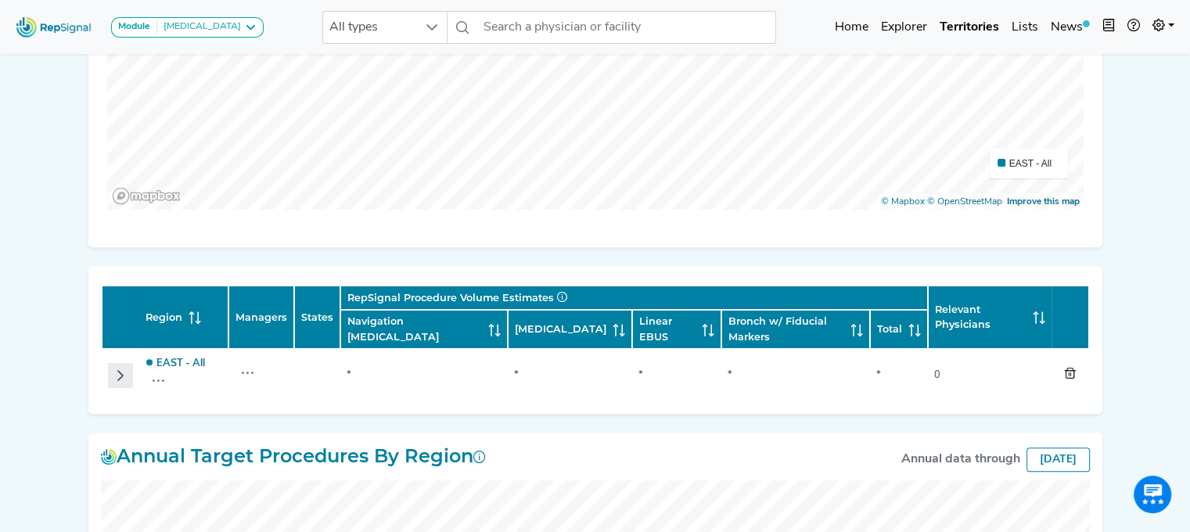
click at [119, 375] on icon "Row Collapsed" at bounding box center [120, 375] width 13 height 13
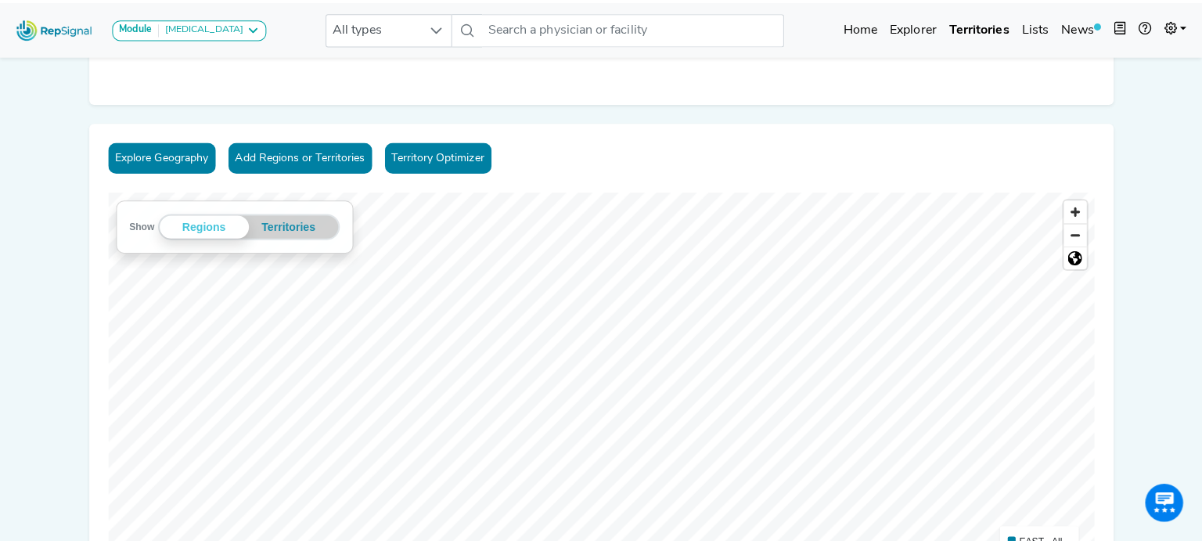
scroll to position [128, 0]
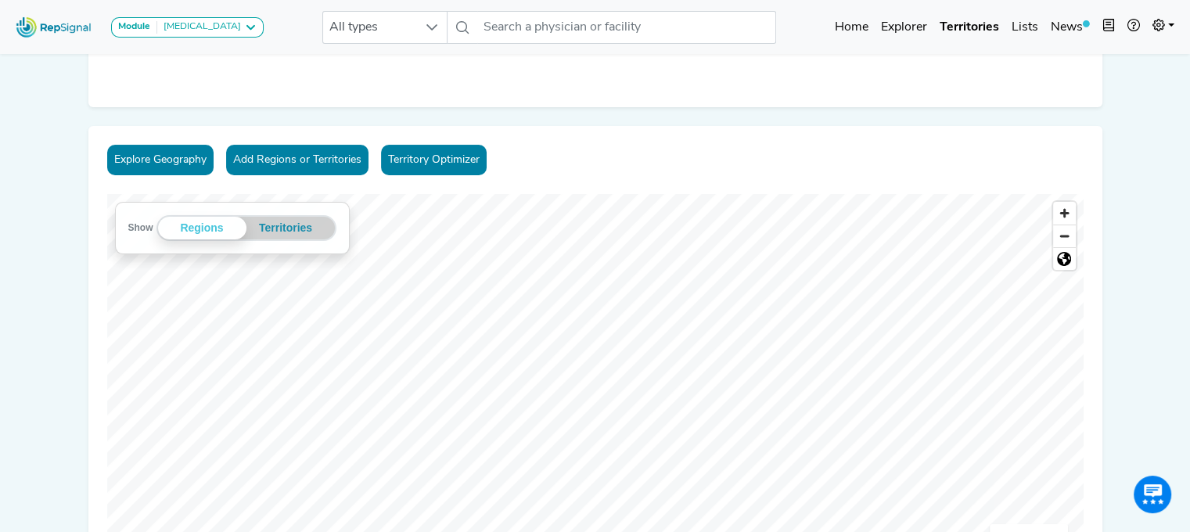
click at [285, 156] on button "Add Regions or Territories" at bounding box center [297, 160] width 142 height 31
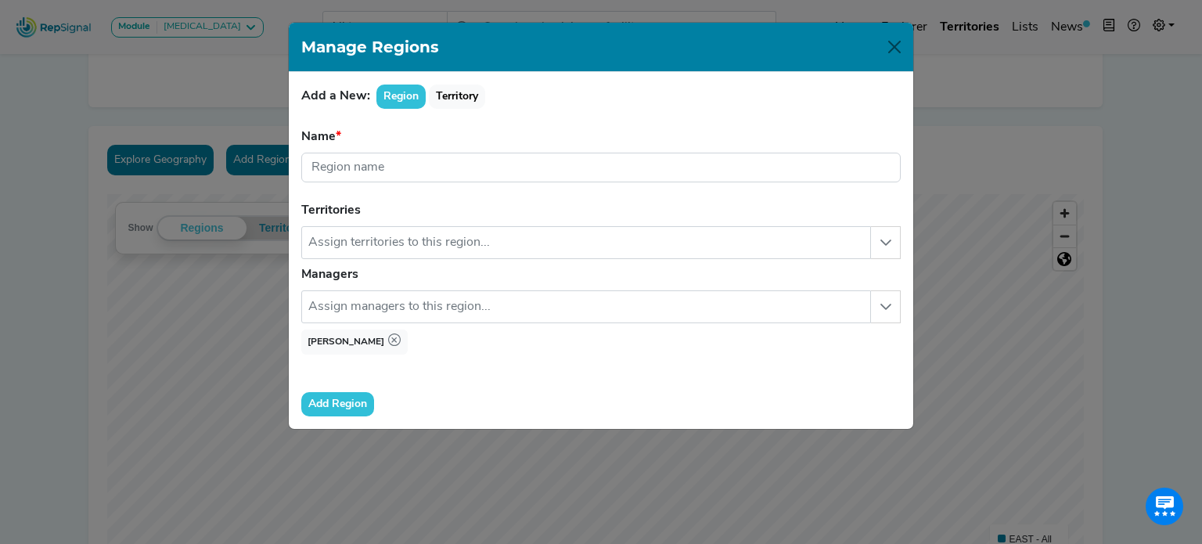
click at [332, 335] on span "Dario Icardi" at bounding box center [354, 341] width 106 height 25
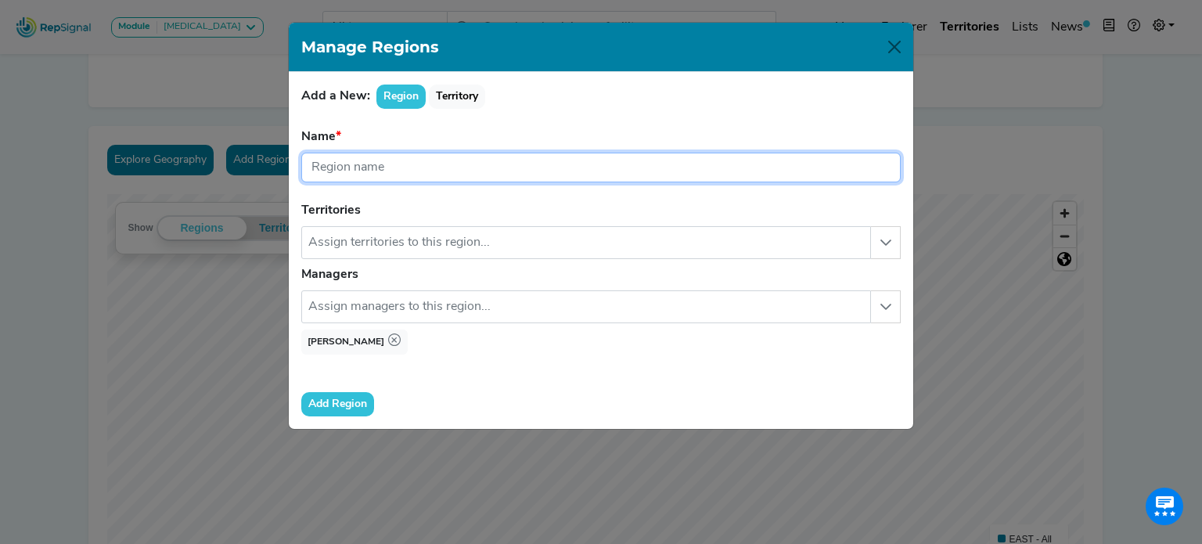
click at [367, 162] on input "text" at bounding box center [600, 168] width 599 height 30
type input "Florida"
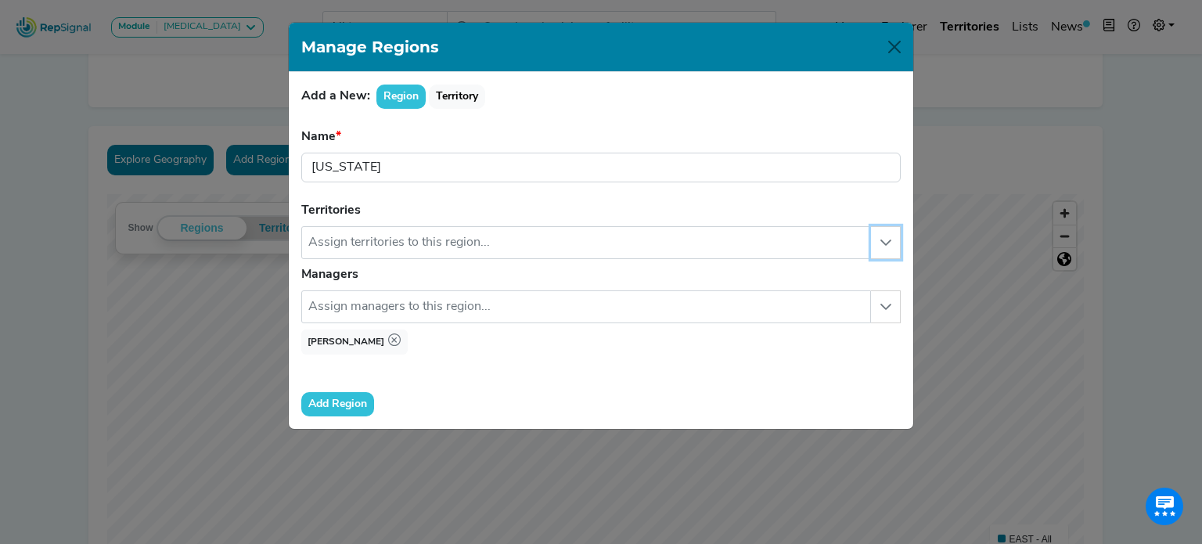
click at [889, 245] on icon "button" at bounding box center [885, 242] width 13 height 13
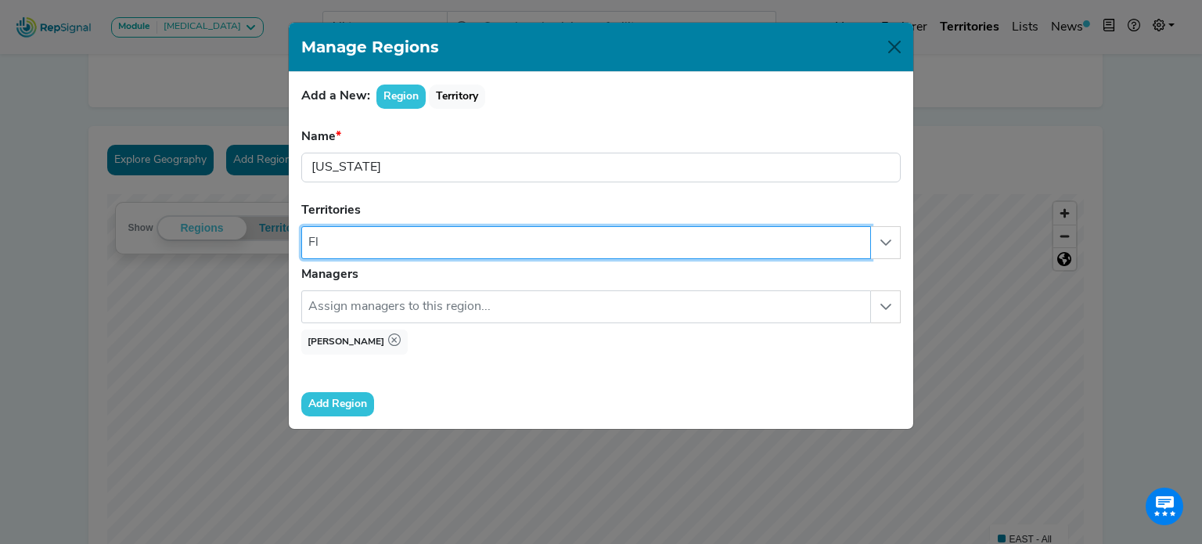
type input "F"
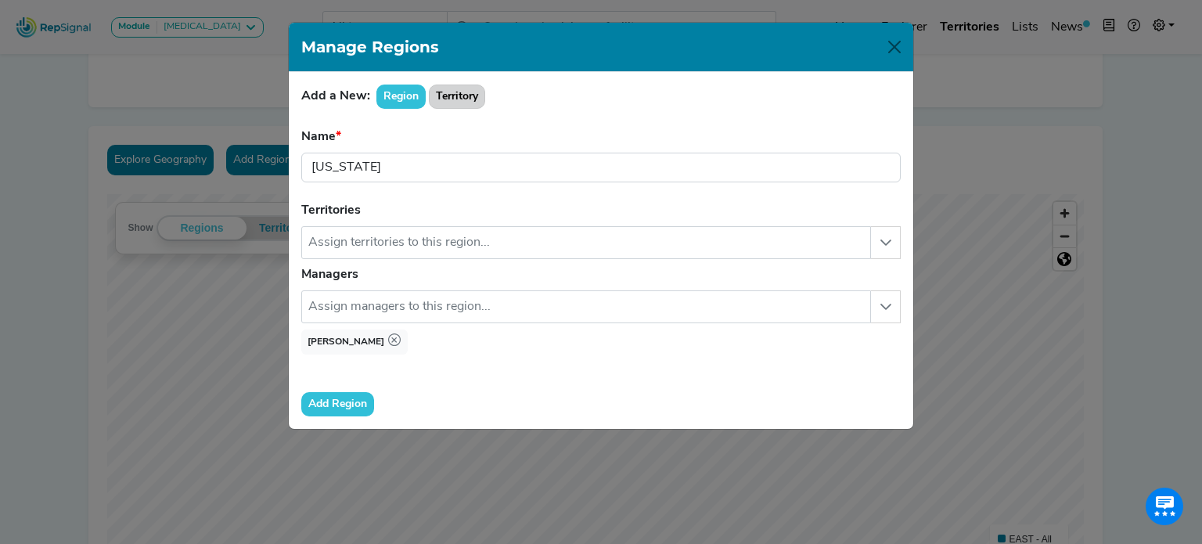
click at [457, 92] on button "Territory" at bounding box center [457, 97] width 56 height 24
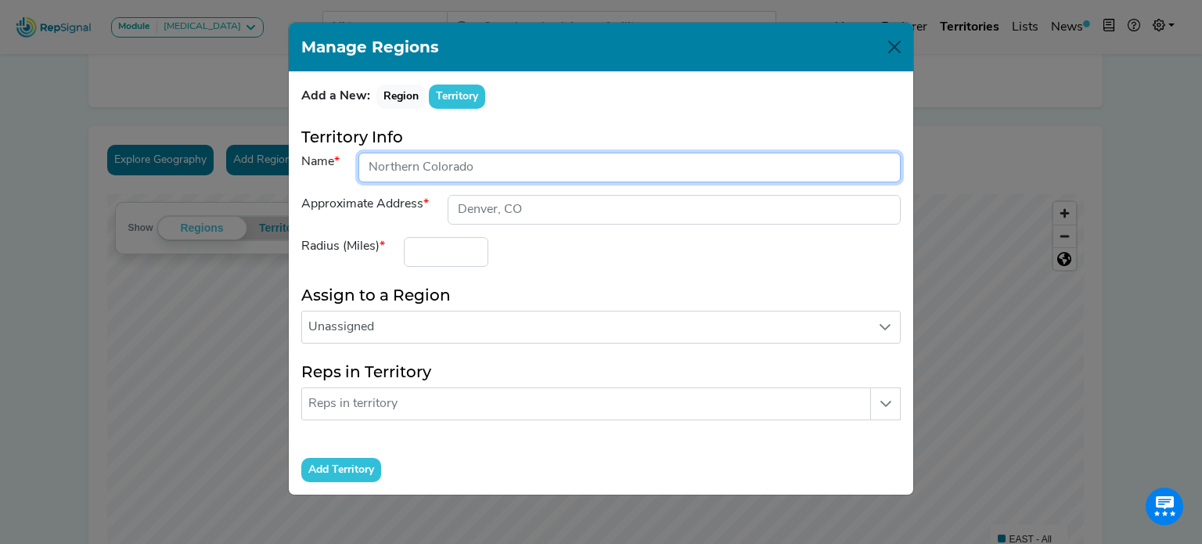
drag, startPoint x: 482, startPoint y: 171, endPoint x: 336, endPoint y: 171, distance: 146.3
click at [336, 171] on div "Name" at bounding box center [601, 168] width 618 height 30
drag, startPoint x: 475, startPoint y: 156, endPoint x: 441, endPoint y: 159, distance: 33.7
click at [441, 159] on input "input" at bounding box center [629, 168] width 542 height 30
click at [476, 167] on input "input" at bounding box center [629, 168] width 542 height 30
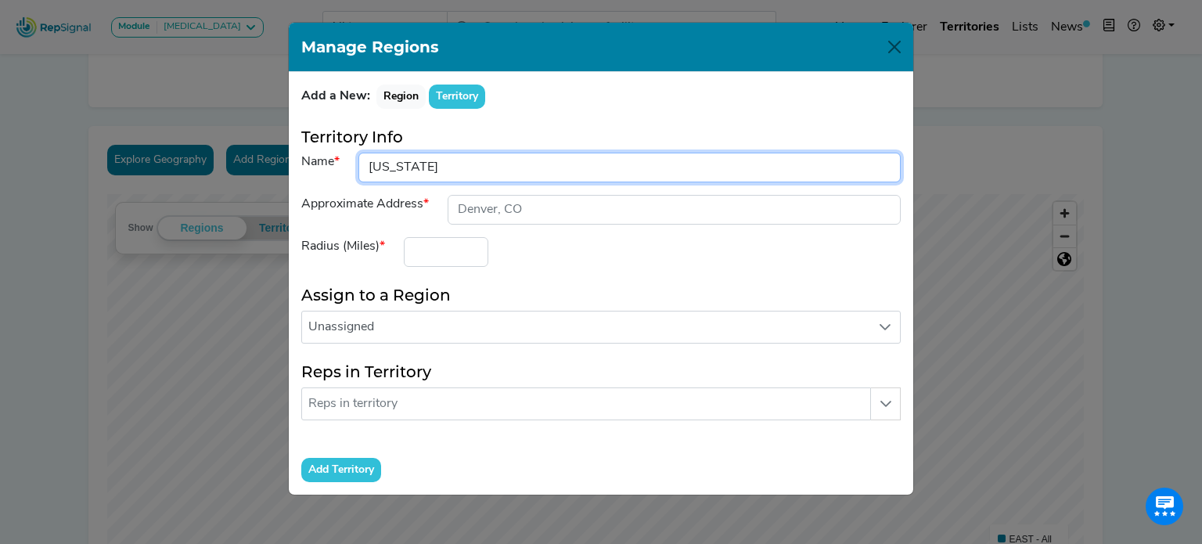
type input "Florida"
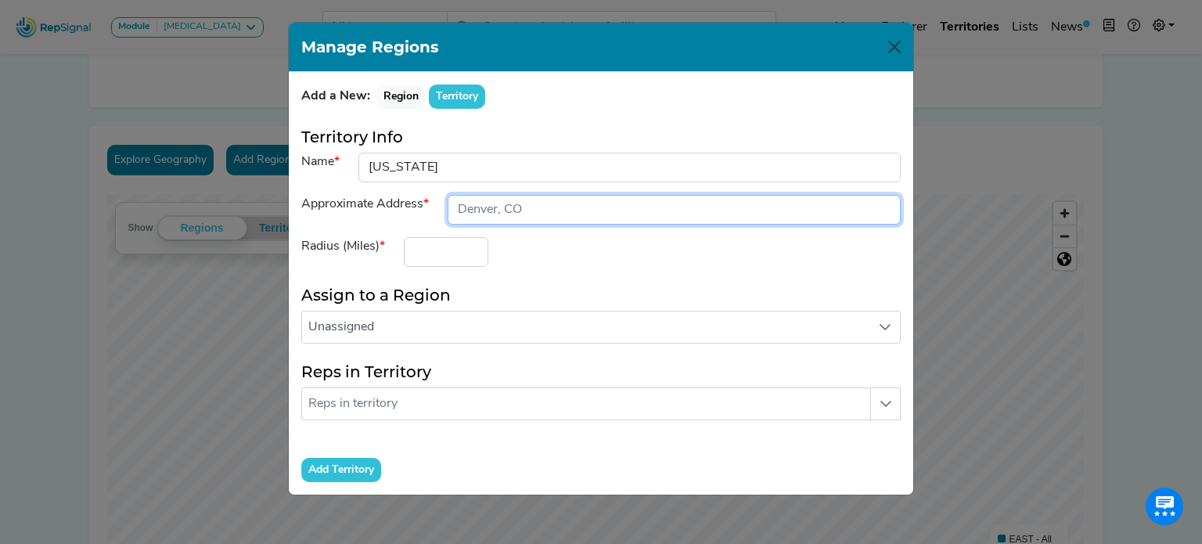
drag, startPoint x: 521, startPoint y: 204, endPoint x: 394, endPoint y: 198, distance: 127.7
click at [394, 198] on div "Approximate Address" at bounding box center [601, 210] width 618 height 30
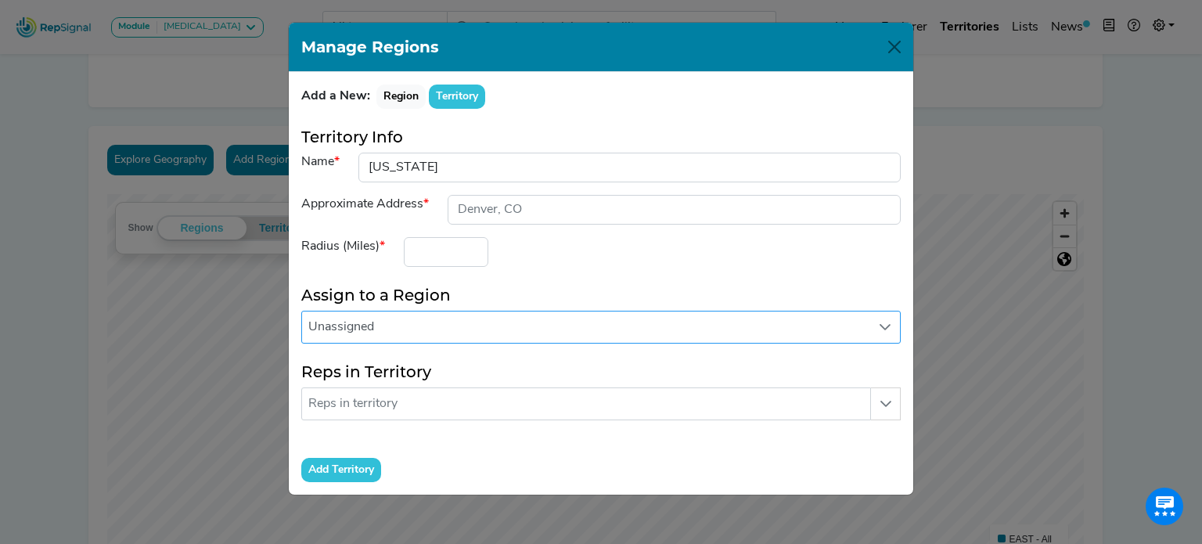
click at [373, 329] on span "Unassigned" at bounding box center [586, 326] width 568 height 31
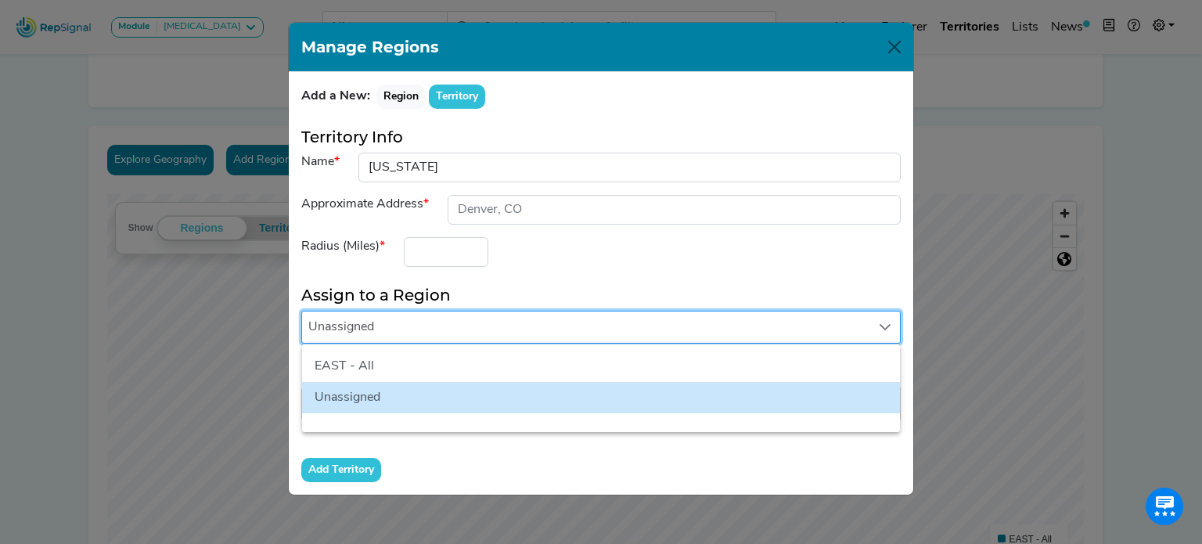
click at [373, 329] on span "Unassigned" at bounding box center [586, 326] width 568 height 31
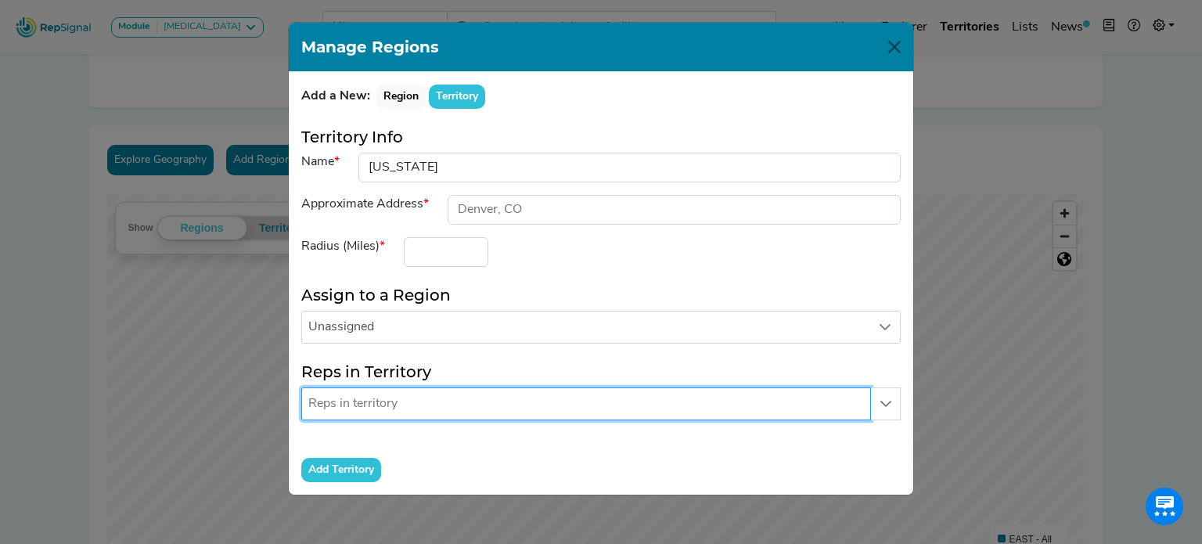
click at [364, 406] on input "text" at bounding box center [586, 403] width 570 height 33
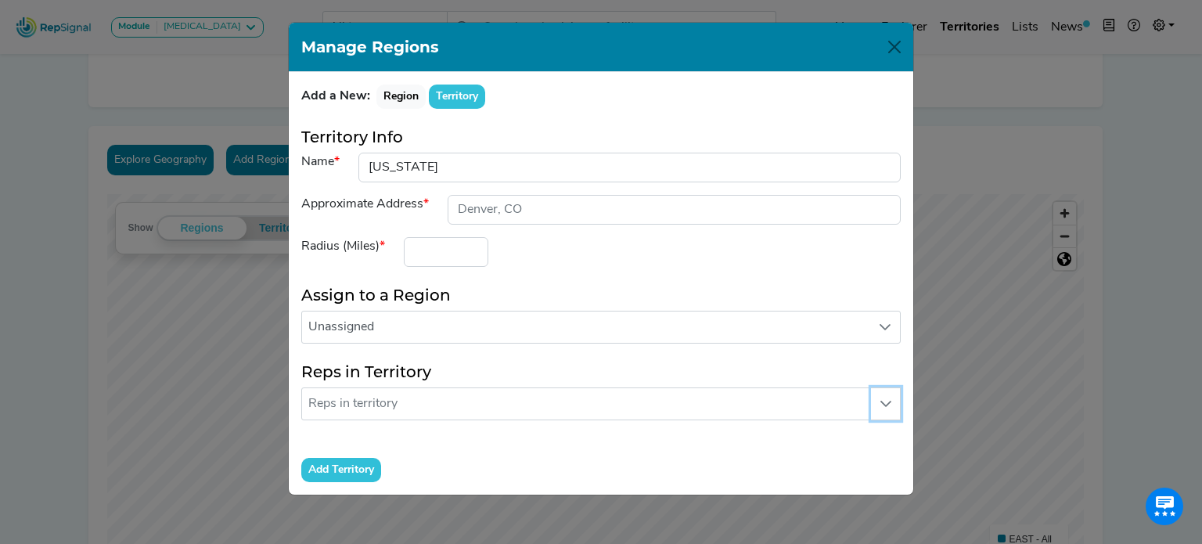
click at [887, 400] on icon "button" at bounding box center [885, 403] width 13 height 13
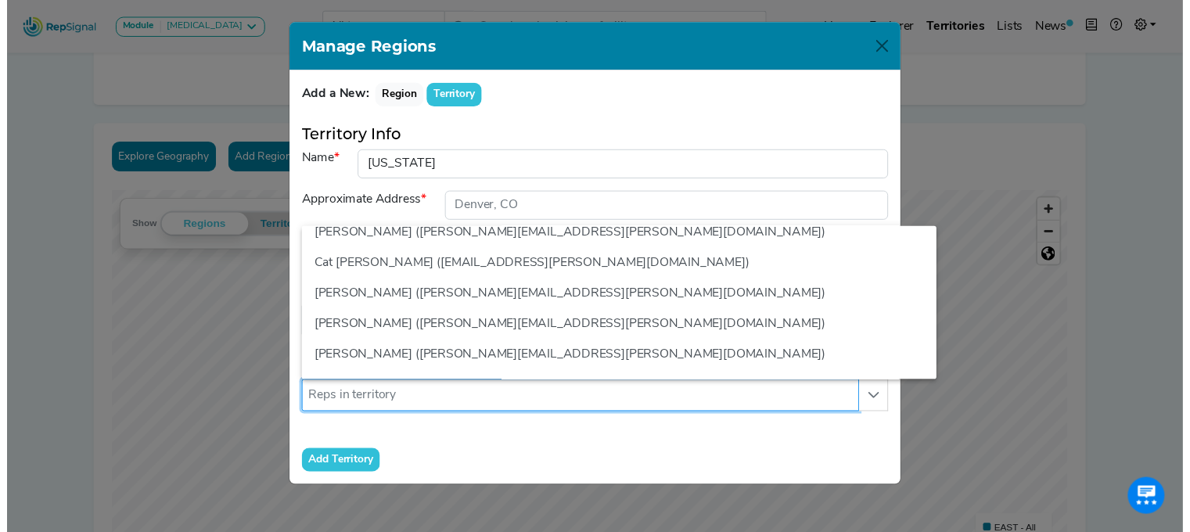
scroll to position [143, 0]
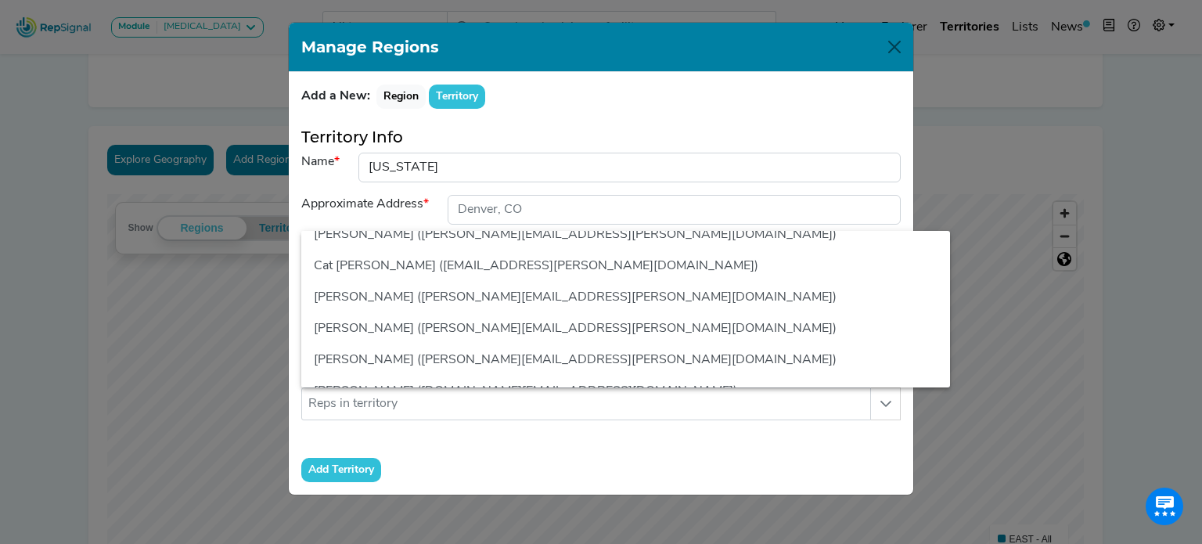
click at [733, 319] on li "Dario Icardi (dario.a.icardi@medtronic.com)" at bounding box center [625, 328] width 649 height 31
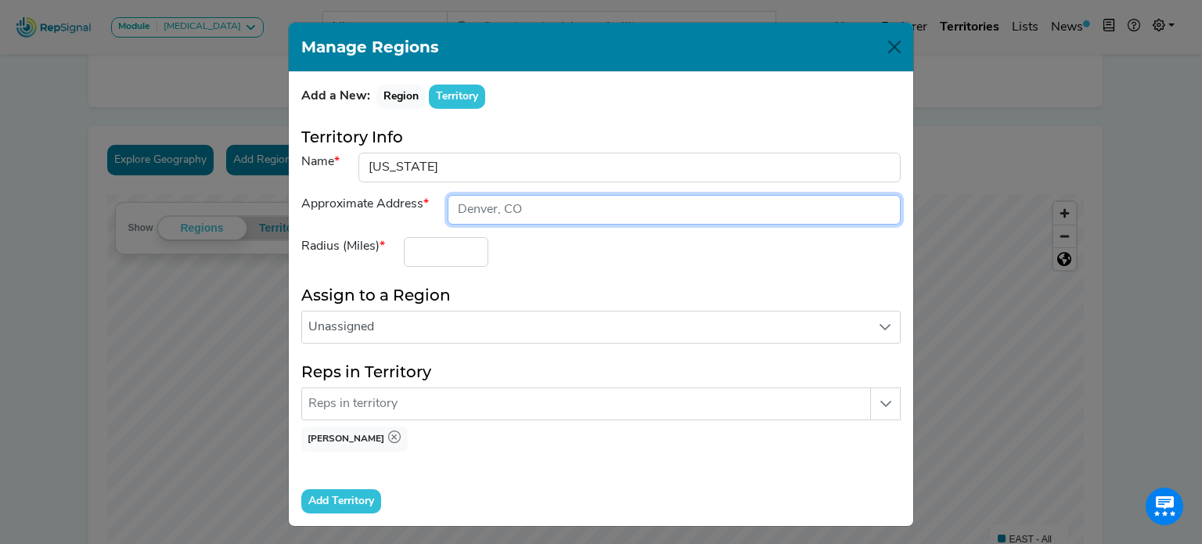
click at [521, 217] on input "input" at bounding box center [674, 210] width 453 height 30
drag, startPoint x: 520, startPoint y: 206, endPoint x: 469, endPoint y: 203, distance: 50.2
click at [469, 203] on input "input" at bounding box center [674, 210] width 453 height 30
type input "Parrish, FL"
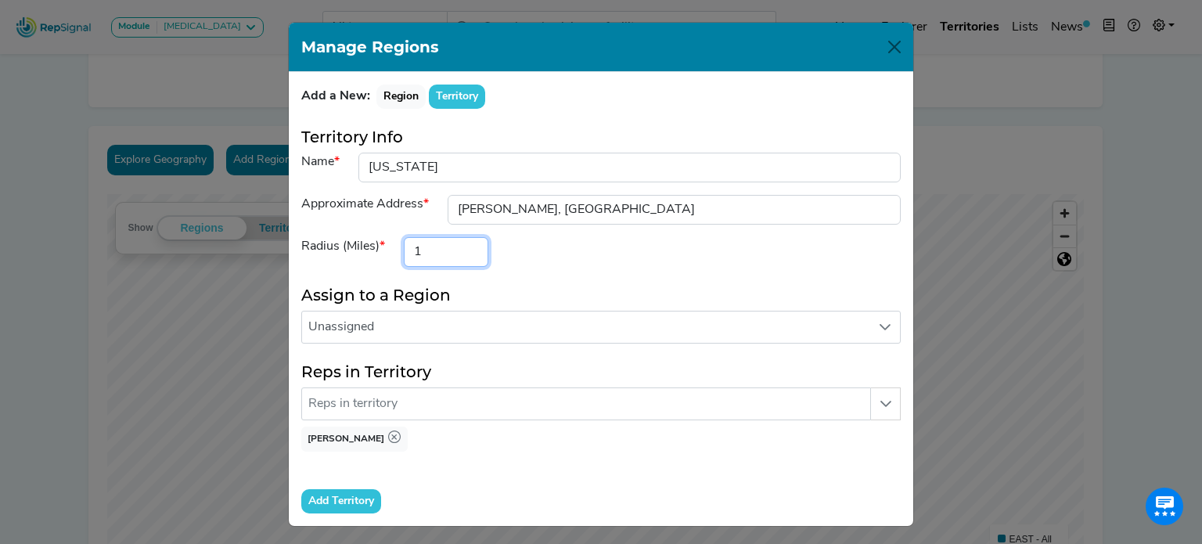
click at [466, 242] on input "1" at bounding box center [446, 252] width 85 height 30
click at [466, 242] on input "2" at bounding box center [446, 252] width 85 height 30
click at [466, 242] on input "3" at bounding box center [446, 252] width 85 height 30
click at [466, 242] on input "4" at bounding box center [446, 252] width 85 height 30
drag, startPoint x: 416, startPoint y: 250, endPoint x: 390, endPoint y: 250, distance: 26.6
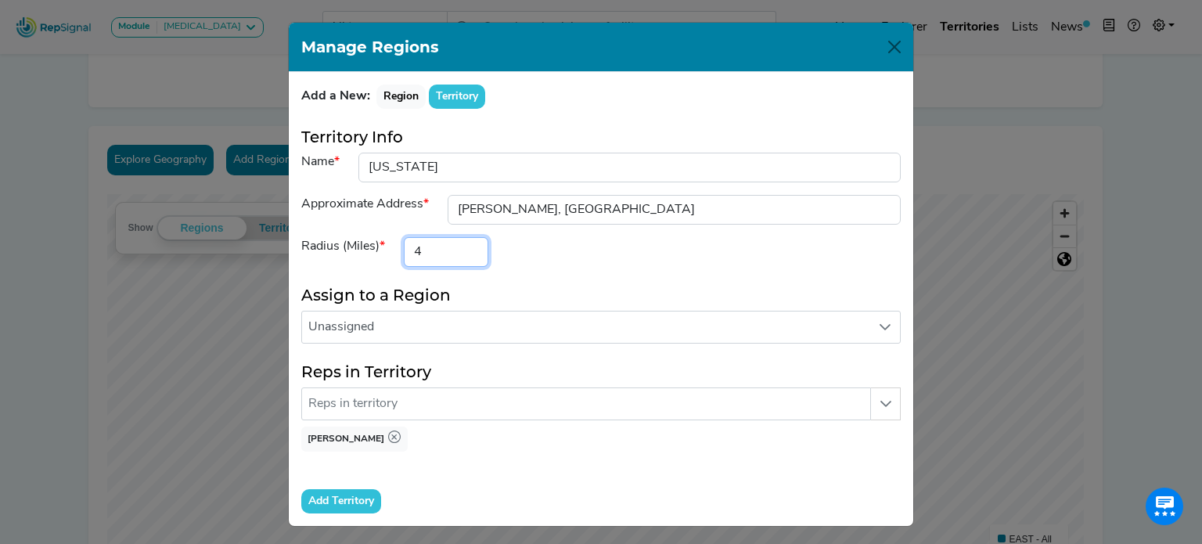
click at [394, 250] on div "4" at bounding box center [445, 252] width 103 height 30
type input "300"
click at [527, 256] on div "Radius (Miles) 300" at bounding box center [601, 252] width 618 height 30
click at [358, 500] on input "Add Territory" at bounding box center [341, 501] width 80 height 24
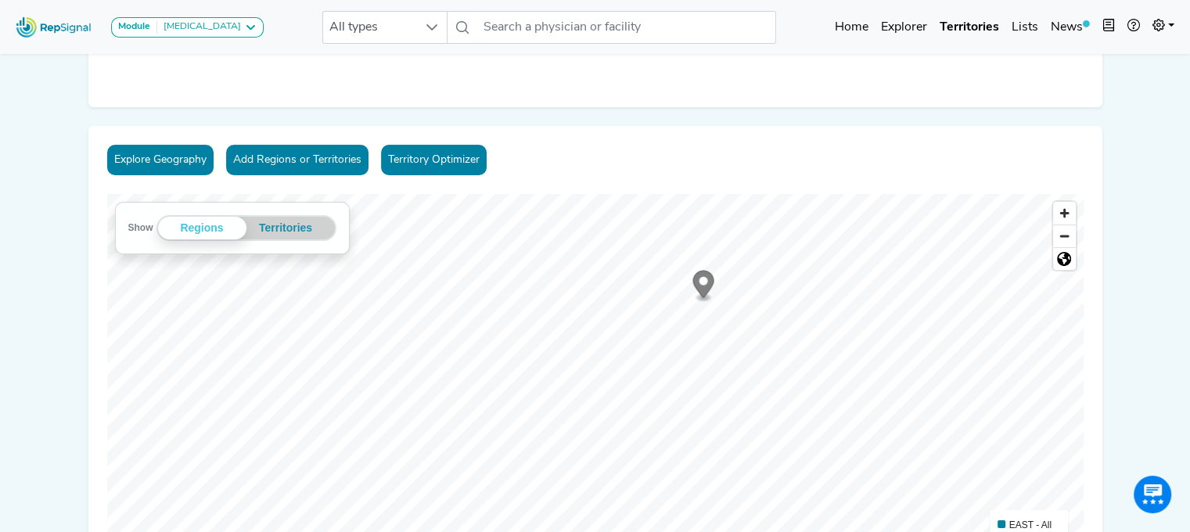
scroll to position [128, 12]
click at [453, 161] on link "Territory Optimizer" at bounding box center [434, 160] width 106 height 31
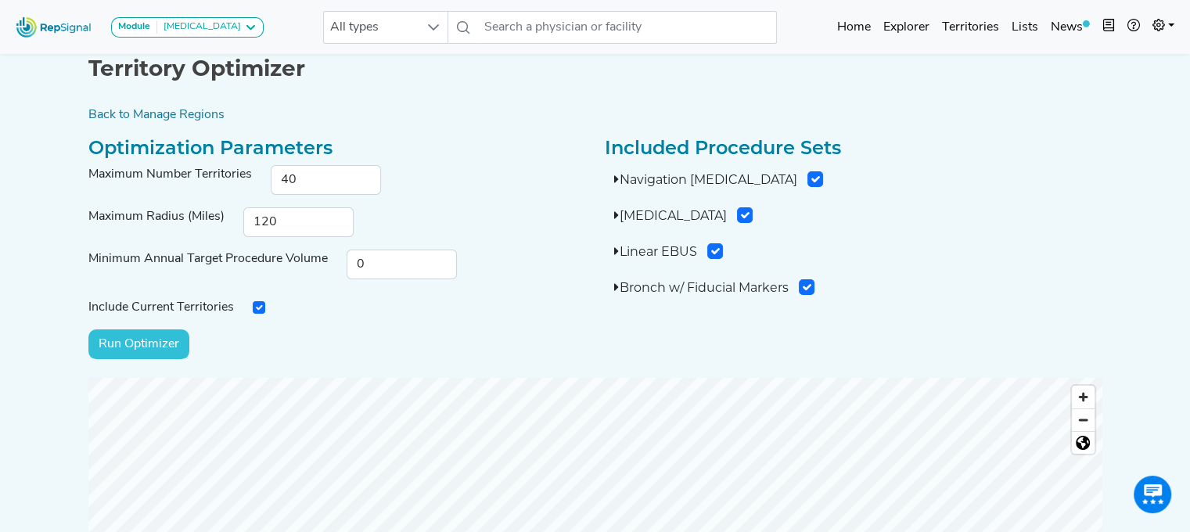
scroll to position [0, 12]
